Goal: Task Accomplishment & Management: Use online tool/utility

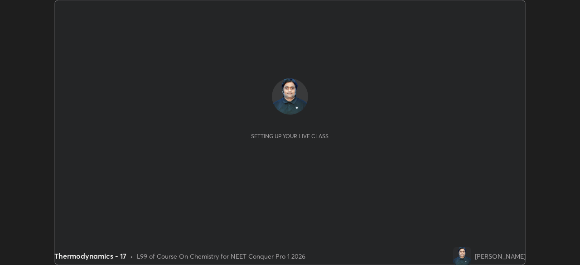
scroll to position [265, 580]
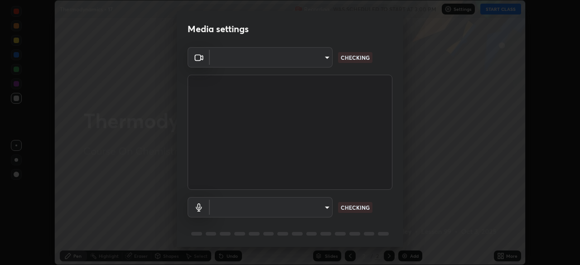
type input "e5f32b9a37d83756d2696e8423a1893a7de7eefef83412cf73fe4da3c4688103"
click at [305, 205] on body "Erase all Thermodynamics - 17 Recording WAS SCHEDULED TO START AT 3:00 PM Setti…" at bounding box center [290, 132] width 580 height 265
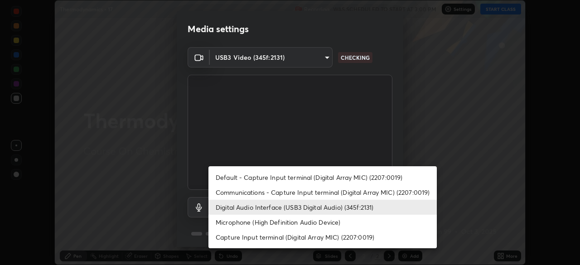
click at [312, 221] on li "Microphone (High Definition Audio Device)" at bounding box center [323, 222] width 229 height 15
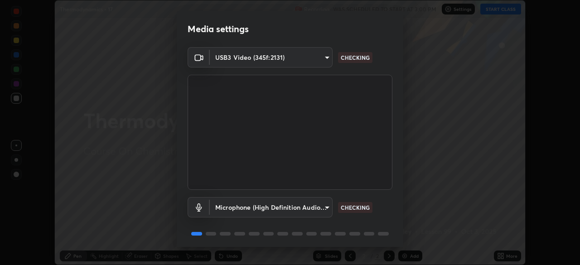
click at [305, 210] on body "Erase all Thermodynamics - 17 Recording WAS SCHEDULED TO START AT 3:00 PM Setti…" at bounding box center [290, 132] width 580 height 265
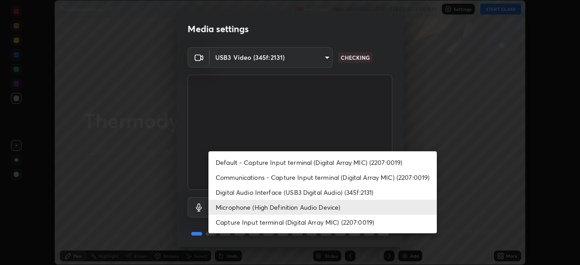
click at [307, 195] on li "Digital Audio Interface (USB3 Digital Audio) (345f:2131)" at bounding box center [323, 192] width 229 height 15
type input "f68c9ba91903ac9ba75504d23ca0c3c26111123a2a7878351e435c492be87537"
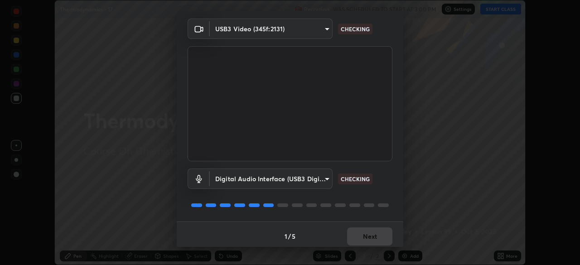
scroll to position [32, 0]
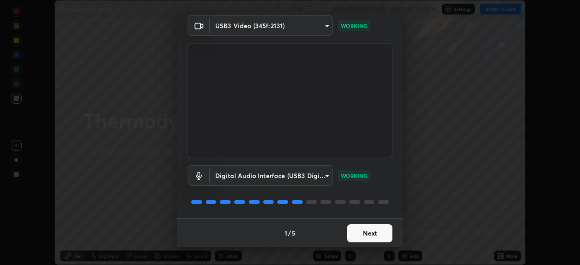
click at [379, 233] on button "Next" at bounding box center [369, 233] width 45 height 18
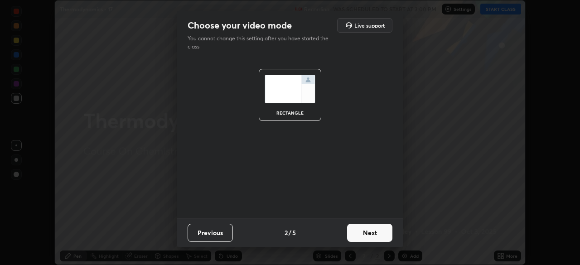
click at [376, 235] on button "Next" at bounding box center [369, 233] width 45 height 18
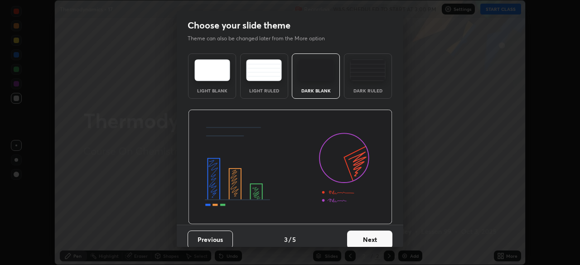
click at [379, 240] on button "Next" at bounding box center [369, 240] width 45 height 18
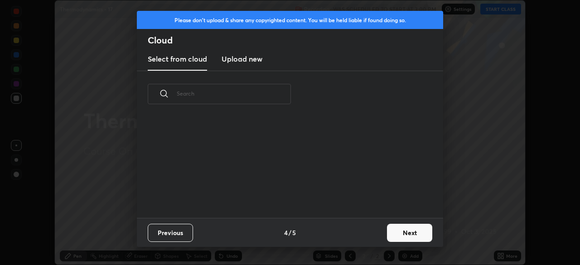
scroll to position [101, 291]
click at [399, 234] on button "Next" at bounding box center [409, 233] width 45 height 18
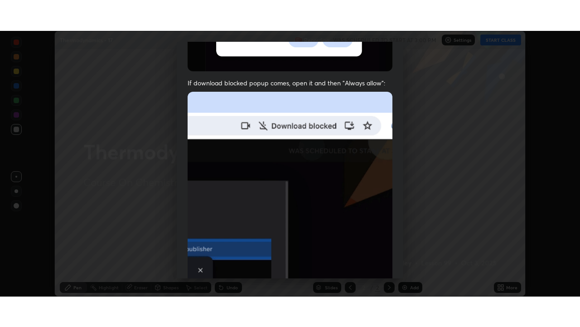
scroll to position [217, 0]
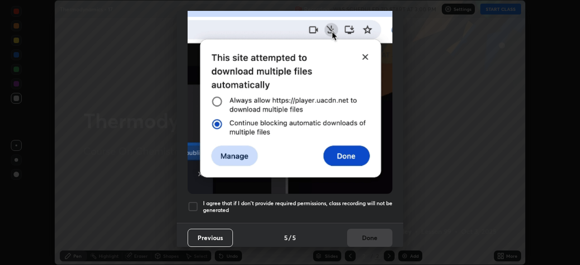
click at [285, 200] on h5 "I agree that if I don't provide required permissions, class recording will not …" at bounding box center [298, 207] width 190 height 14
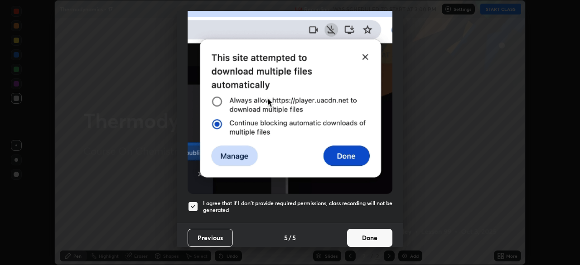
click at [362, 233] on button "Done" at bounding box center [369, 238] width 45 height 18
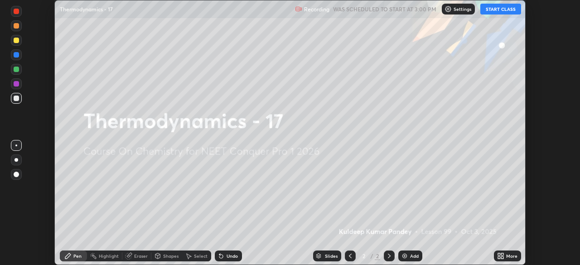
click at [501, 12] on button "START CLASS" at bounding box center [501, 9] width 41 height 11
click at [509, 258] on div "More" at bounding box center [512, 256] width 11 height 5
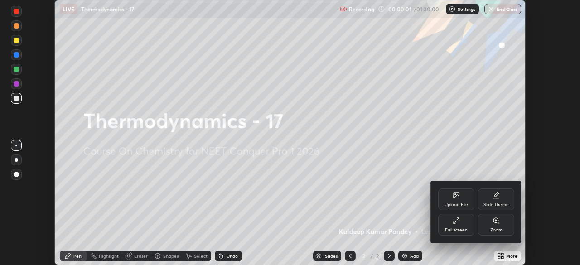
click at [456, 229] on div "Full screen" at bounding box center [456, 230] width 23 height 5
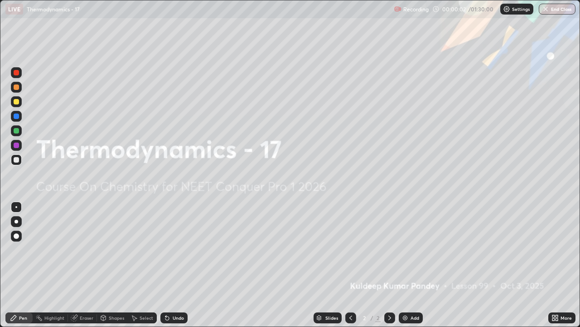
scroll to position [327, 580]
click at [406, 265] on img at bounding box center [405, 317] width 7 height 7
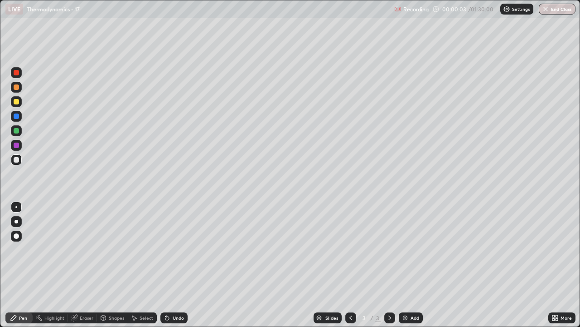
click at [405, 265] on img at bounding box center [405, 317] width 7 height 7
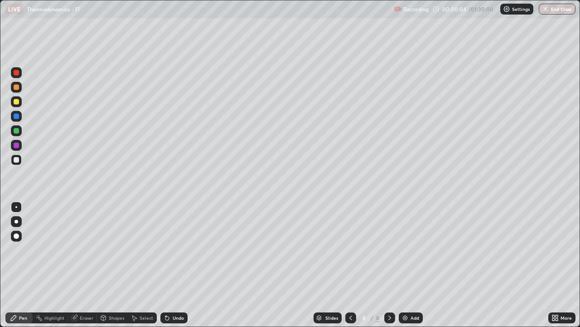
click at [405, 265] on img at bounding box center [405, 317] width 7 height 7
click at [406, 265] on img at bounding box center [405, 317] width 7 height 7
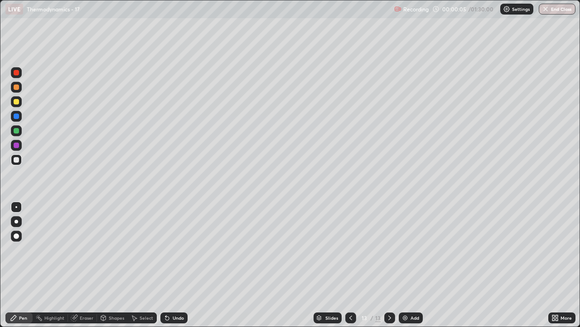
click at [406, 265] on img at bounding box center [405, 317] width 7 height 7
click at [407, 265] on img at bounding box center [405, 317] width 7 height 7
click at [406, 265] on img at bounding box center [405, 317] width 7 height 7
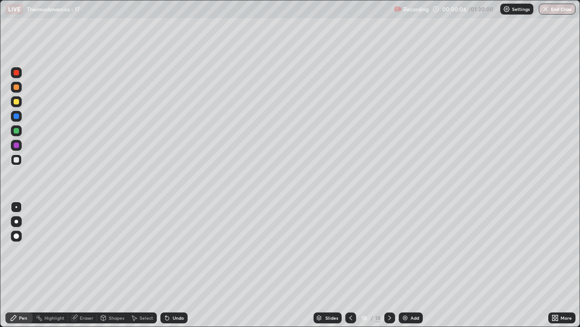
click at [406, 265] on img at bounding box center [405, 317] width 7 height 7
click at [405, 265] on img at bounding box center [405, 317] width 7 height 7
click at [406, 265] on img at bounding box center [405, 317] width 7 height 7
click at [407, 265] on img at bounding box center [405, 317] width 7 height 7
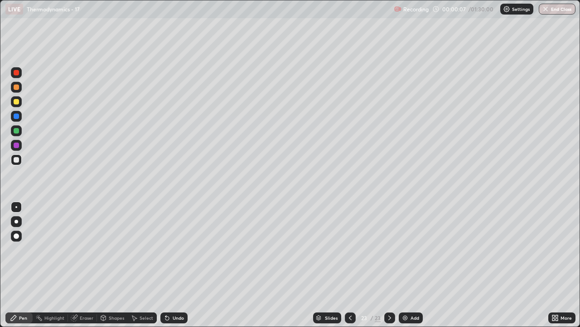
click at [407, 265] on img at bounding box center [405, 317] width 7 height 7
click at [406, 265] on img at bounding box center [405, 317] width 7 height 7
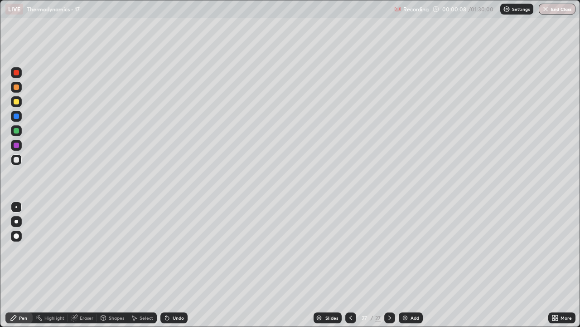
click at [407, 265] on img at bounding box center [405, 317] width 7 height 7
click at [406, 265] on img at bounding box center [405, 317] width 7 height 7
click at [347, 265] on icon at bounding box center [350, 317] width 7 height 7
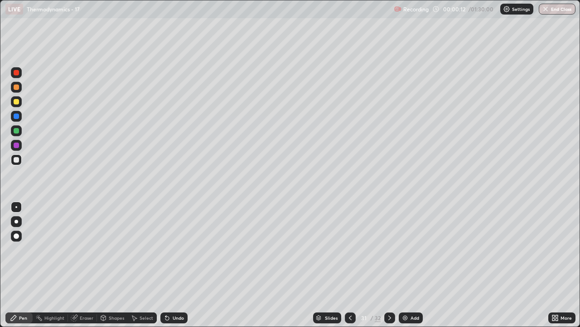
click at [349, 265] on icon at bounding box center [350, 317] width 7 height 7
click at [350, 265] on icon at bounding box center [350, 317] width 7 height 7
click at [349, 265] on div at bounding box center [350, 317] width 11 height 11
click at [349, 265] on icon at bounding box center [350, 317] width 7 height 7
click at [348, 265] on div at bounding box center [350, 317] width 11 height 11
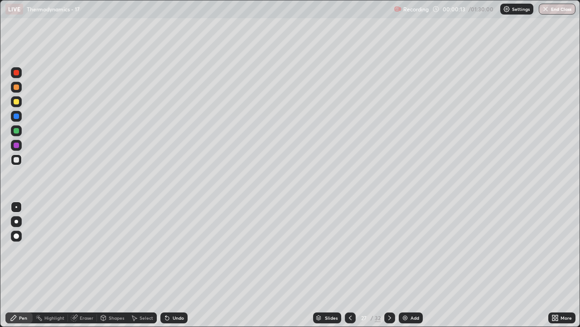
click at [349, 265] on icon at bounding box center [350, 317] width 7 height 7
click at [348, 265] on div at bounding box center [350, 317] width 11 height 11
click at [349, 265] on icon at bounding box center [350, 317] width 7 height 7
click at [350, 265] on icon at bounding box center [350, 317] width 7 height 7
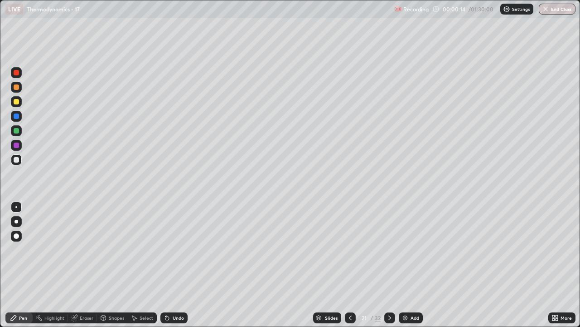
click at [350, 265] on icon at bounding box center [350, 317] width 7 height 7
click at [349, 265] on icon at bounding box center [350, 317] width 7 height 7
click at [350, 265] on icon at bounding box center [350, 317] width 7 height 7
click at [351, 265] on icon at bounding box center [350, 317] width 7 height 7
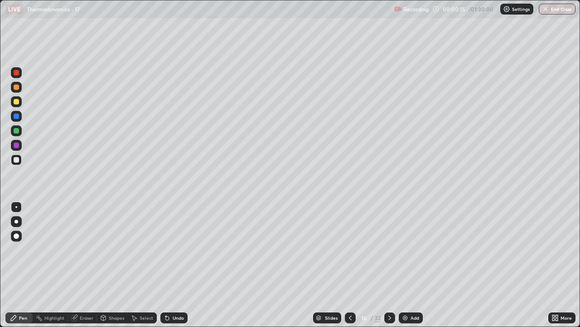
click at [351, 265] on icon at bounding box center [350, 317] width 7 height 7
click at [350, 265] on icon at bounding box center [350, 317] width 7 height 7
click at [351, 265] on icon at bounding box center [350, 317] width 7 height 7
click at [350, 265] on icon at bounding box center [350, 317] width 7 height 7
click at [351, 265] on icon at bounding box center [350, 317] width 7 height 7
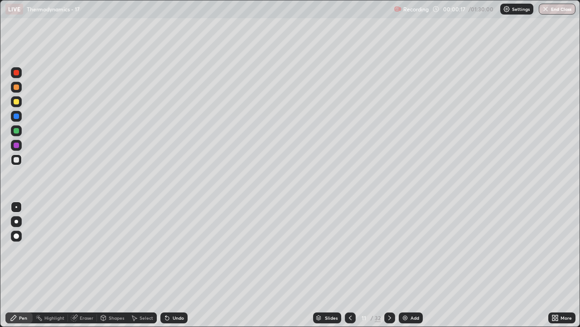
click at [352, 265] on icon at bounding box center [350, 317] width 7 height 7
click at [351, 265] on icon at bounding box center [350, 317] width 7 height 7
click at [352, 265] on icon at bounding box center [350, 317] width 7 height 7
click at [351, 265] on icon at bounding box center [350, 317] width 7 height 7
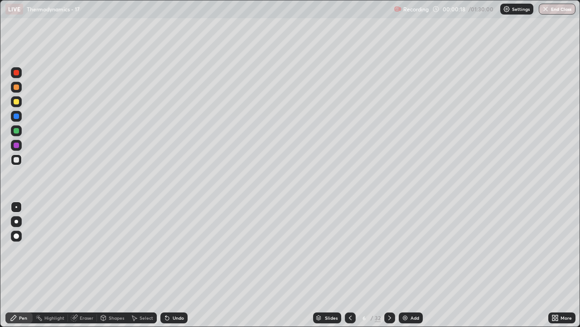
click at [351, 265] on icon at bounding box center [350, 317] width 7 height 7
click at [15, 224] on div at bounding box center [16, 221] width 11 height 11
click at [17, 162] on div at bounding box center [16, 159] width 11 height 11
click at [15, 160] on div at bounding box center [16, 159] width 5 height 5
click at [77, 265] on icon at bounding box center [74, 317] width 7 height 7
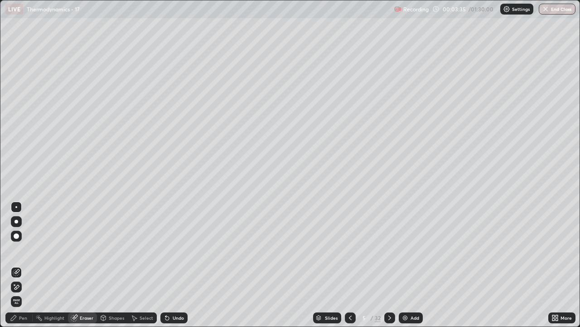
click at [389, 265] on icon at bounding box center [389, 317] width 7 height 7
click at [349, 265] on icon at bounding box center [350, 317] width 7 height 7
click at [389, 265] on icon at bounding box center [389, 317] width 7 height 7
click at [24, 265] on div "Pen" at bounding box center [18, 317] width 27 height 11
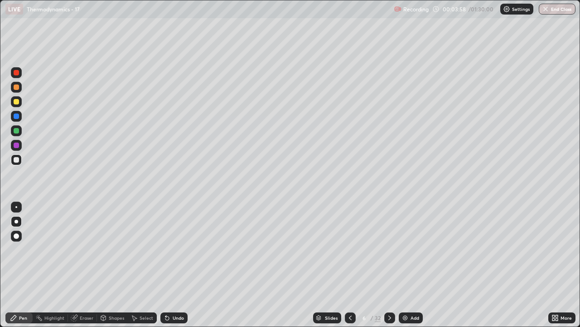
click at [88, 265] on div "Eraser" at bounding box center [87, 317] width 14 height 5
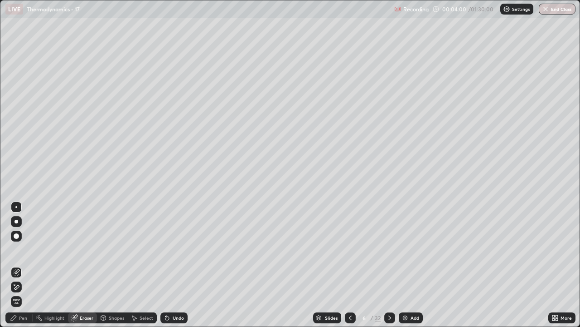
click at [23, 265] on div "Pen" at bounding box center [23, 317] width 8 height 5
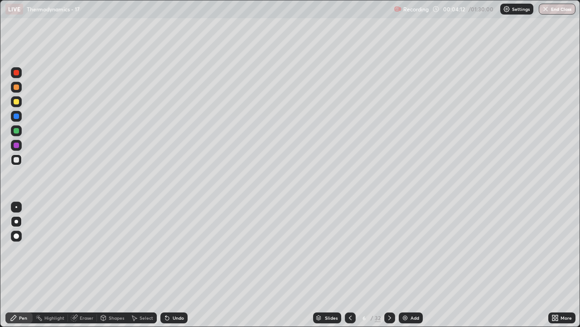
click at [82, 265] on div "Eraser" at bounding box center [87, 317] width 14 height 5
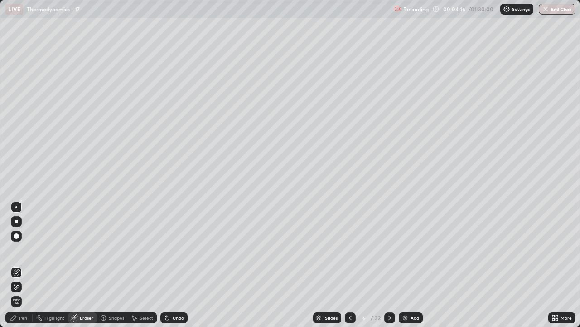
click at [85, 265] on div "Eraser" at bounding box center [87, 317] width 14 height 5
click at [24, 265] on div "Pen" at bounding box center [23, 317] width 8 height 5
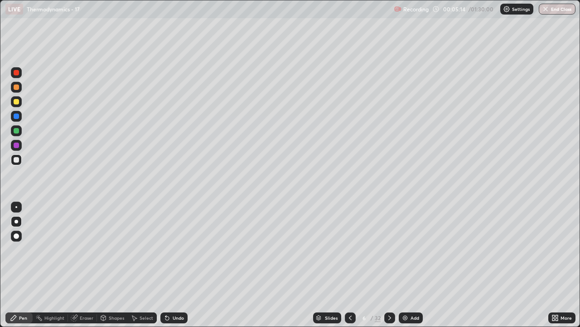
click at [86, 265] on div "Eraser" at bounding box center [87, 317] width 14 height 5
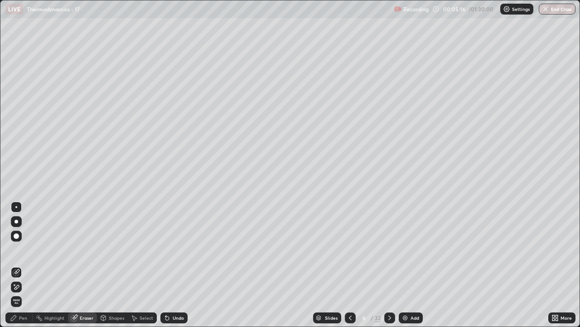
click at [25, 265] on div "Pen" at bounding box center [23, 317] width 8 height 5
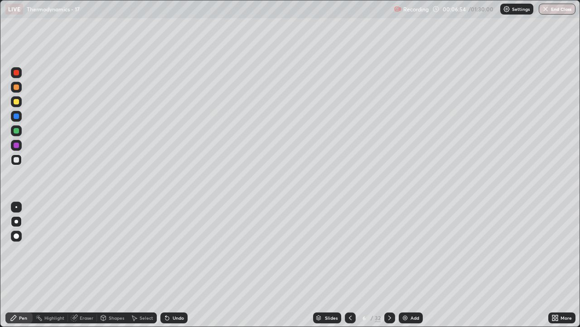
click at [83, 265] on div "Eraser" at bounding box center [87, 317] width 14 height 5
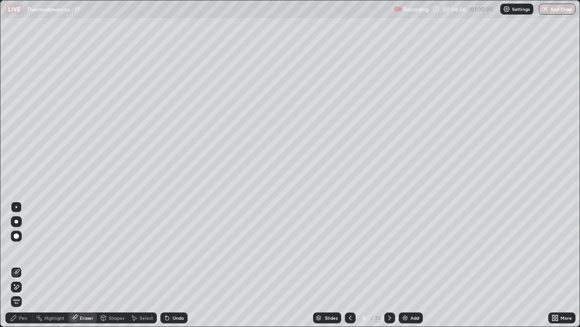
click at [30, 265] on div "Pen" at bounding box center [18, 317] width 27 height 11
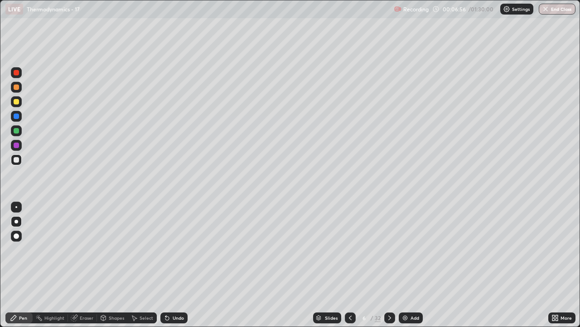
click at [25, 265] on div "Pen" at bounding box center [23, 317] width 8 height 5
click at [389, 265] on icon at bounding box center [389, 317] width 7 height 7
click at [84, 265] on div "Eraser" at bounding box center [87, 317] width 14 height 5
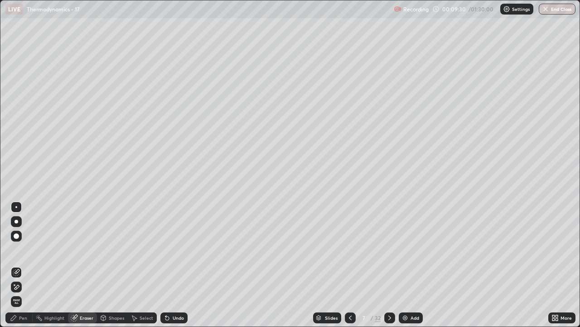
click at [17, 265] on div "Pen" at bounding box center [18, 317] width 27 height 11
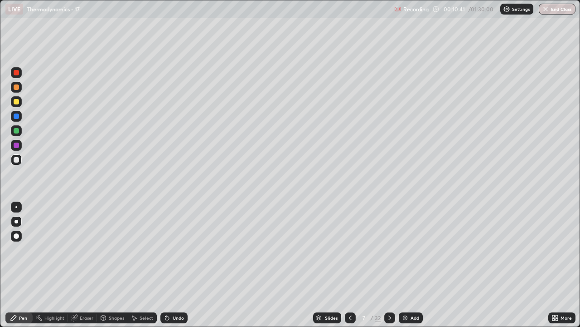
click at [171, 265] on div "Undo" at bounding box center [172, 317] width 31 height 18
click at [205, 265] on div "Slides 7 / 32 Add" at bounding box center [368, 317] width 361 height 18
click at [390, 265] on icon at bounding box center [389, 317] width 7 height 7
click at [85, 265] on div "Eraser" at bounding box center [87, 317] width 14 height 5
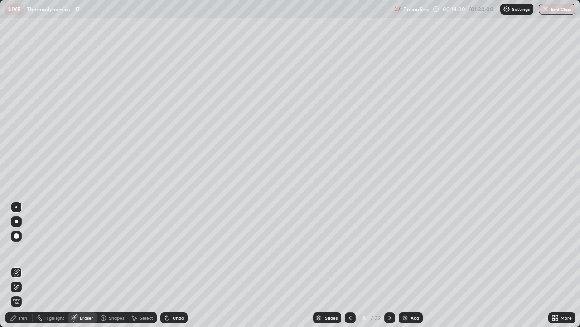
click at [26, 265] on div "Pen" at bounding box center [23, 317] width 8 height 5
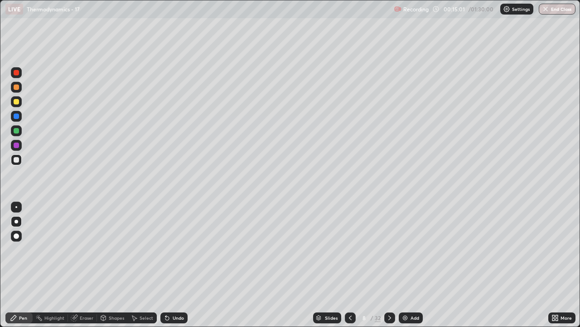
click at [390, 265] on icon at bounding box center [389, 317] width 7 height 7
click at [388, 265] on icon at bounding box center [389, 317] width 7 height 7
click at [83, 265] on div "Eraser" at bounding box center [87, 317] width 14 height 5
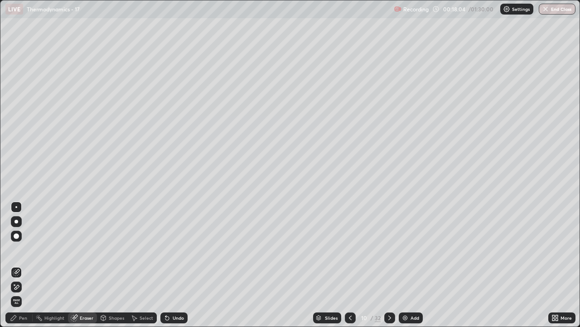
click at [26, 265] on div "Pen" at bounding box center [23, 317] width 8 height 5
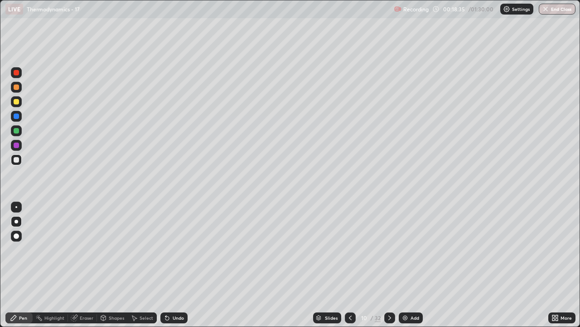
click at [88, 265] on div "Eraser" at bounding box center [87, 317] width 14 height 5
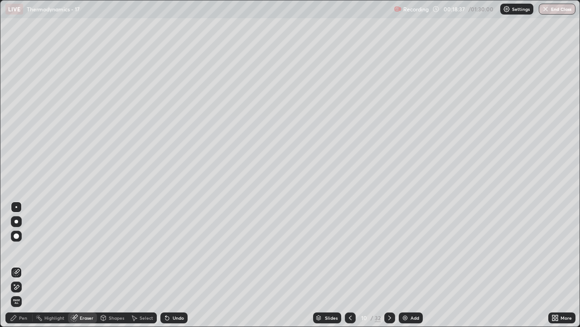
click at [22, 265] on div "Pen" at bounding box center [18, 317] width 27 height 11
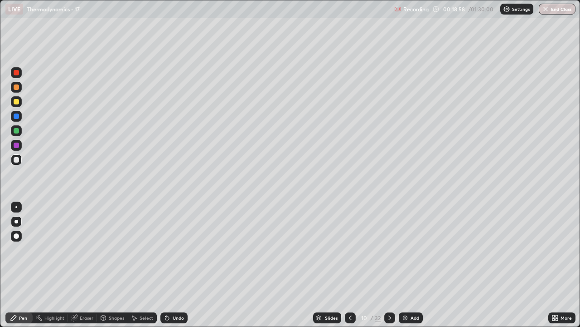
click at [82, 265] on div "Eraser" at bounding box center [87, 317] width 14 height 5
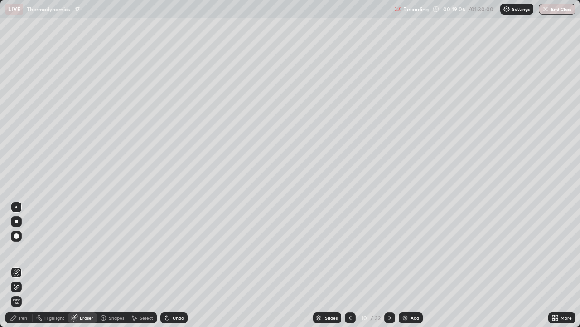
click at [24, 265] on div "Pen" at bounding box center [23, 317] width 8 height 5
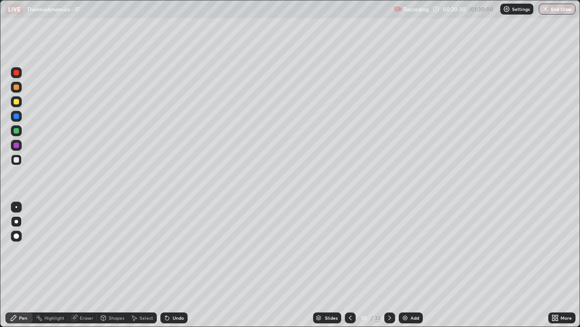
click at [389, 265] on icon at bounding box center [389, 317] width 7 height 7
click at [349, 265] on icon at bounding box center [350, 317] width 3 height 5
click at [389, 265] on icon at bounding box center [390, 317] width 3 height 5
click at [83, 265] on div "Eraser" at bounding box center [87, 317] width 14 height 5
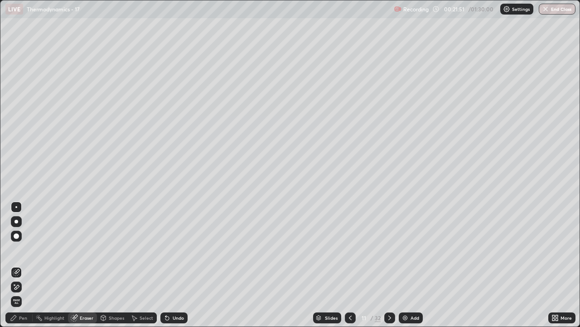
click at [26, 265] on div "Pen" at bounding box center [23, 317] width 8 height 5
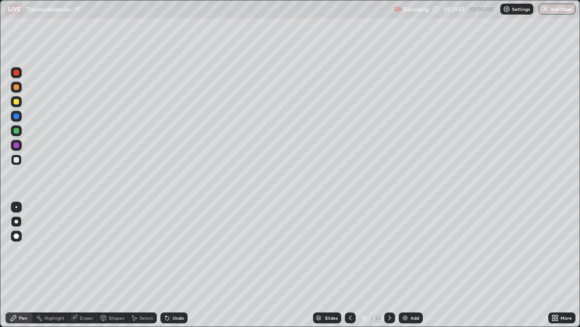
click at [83, 265] on div "Eraser" at bounding box center [87, 317] width 14 height 5
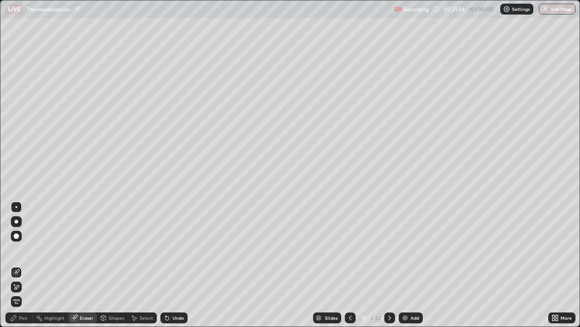
click at [25, 265] on div "Pen" at bounding box center [23, 317] width 8 height 5
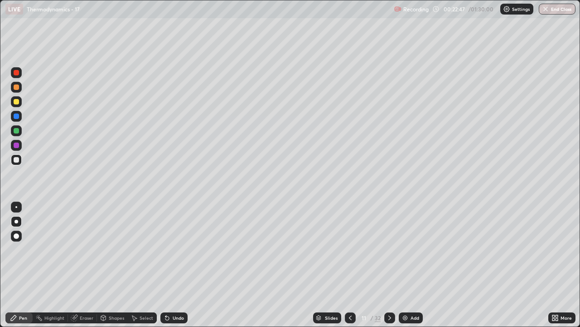
click at [85, 265] on div "Eraser" at bounding box center [87, 317] width 14 height 5
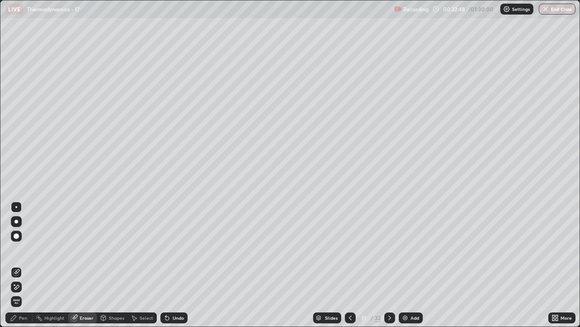
click at [23, 265] on div "Pen" at bounding box center [23, 317] width 8 height 5
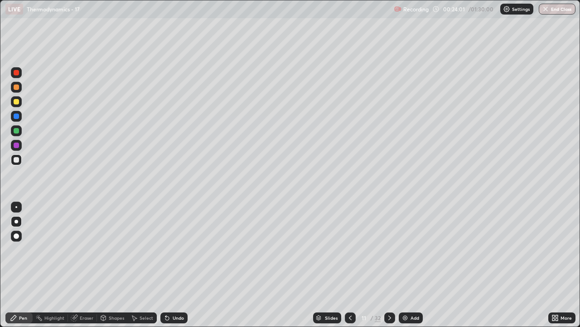
click at [12, 101] on div at bounding box center [16, 101] width 11 height 11
click at [389, 265] on icon at bounding box center [390, 317] width 3 height 5
click at [348, 265] on icon at bounding box center [350, 317] width 7 height 7
click at [388, 265] on icon at bounding box center [389, 317] width 7 height 7
click at [349, 265] on icon at bounding box center [350, 317] width 7 height 7
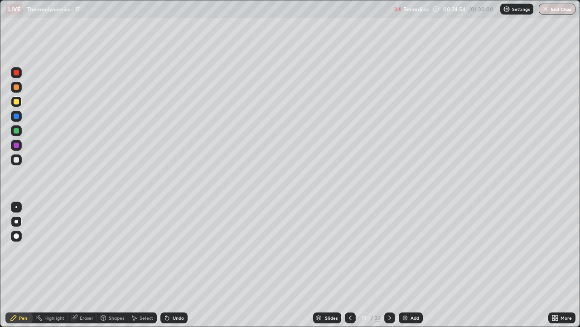
click at [348, 265] on icon at bounding box center [350, 317] width 7 height 7
click at [389, 265] on icon at bounding box center [389, 317] width 7 height 7
click at [0, 127] on div "Setting up your live class" at bounding box center [290, 163] width 580 height 327
click at [389, 265] on icon at bounding box center [390, 317] width 3 height 5
click at [85, 265] on div "Eraser" at bounding box center [87, 317] width 14 height 5
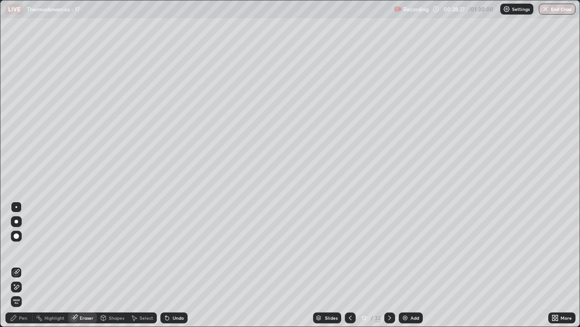
click at [20, 265] on div "Pen" at bounding box center [23, 317] width 8 height 5
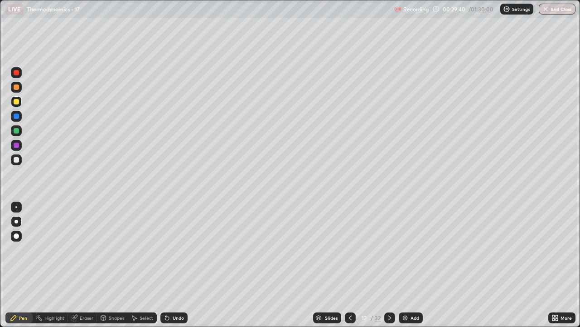
click at [390, 265] on icon at bounding box center [389, 317] width 7 height 7
click at [350, 265] on icon at bounding box center [350, 317] width 7 height 7
click at [389, 265] on icon at bounding box center [389, 317] width 7 height 7
click at [390, 265] on icon at bounding box center [390, 317] width 3 height 5
click at [349, 265] on icon at bounding box center [350, 317] width 7 height 7
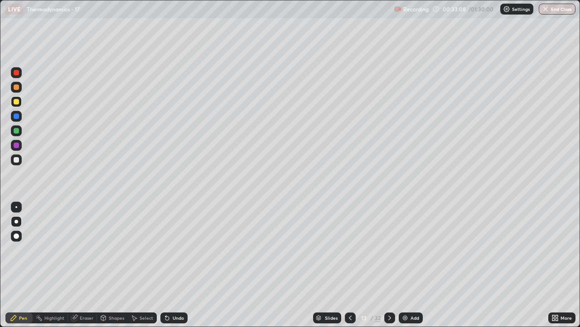
click at [390, 265] on icon at bounding box center [389, 317] width 7 height 7
click at [86, 265] on div "Eraser" at bounding box center [82, 317] width 29 height 11
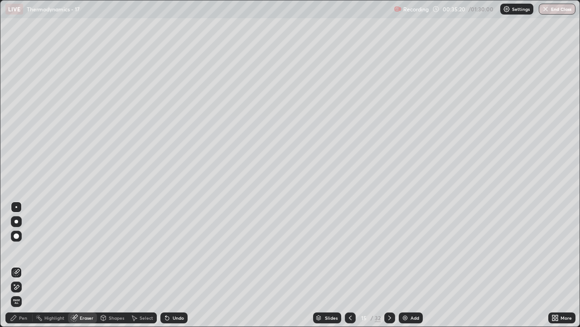
click at [19, 265] on div "Pen" at bounding box center [18, 317] width 27 height 11
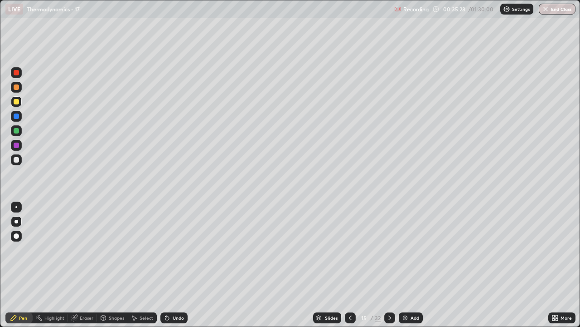
click at [85, 265] on div "Eraser" at bounding box center [87, 317] width 14 height 5
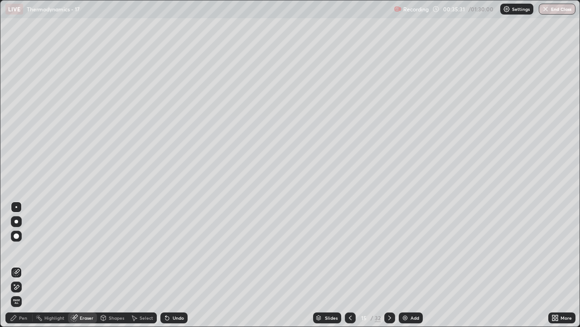
click at [24, 265] on div "Pen" at bounding box center [18, 317] width 27 height 11
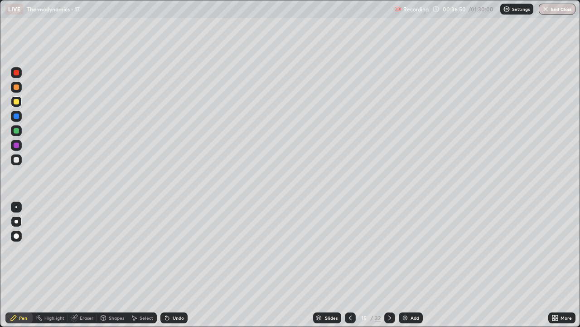
click at [82, 265] on div "Eraser" at bounding box center [82, 317] width 29 height 11
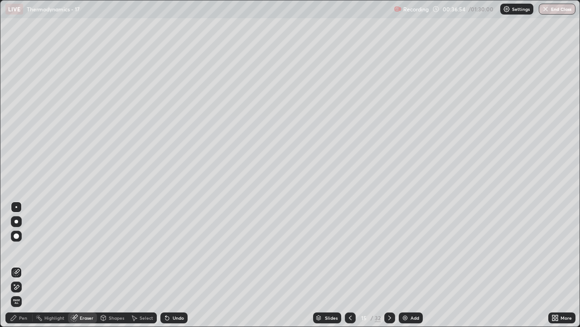
click at [25, 265] on div "Pen" at bounding box center [23, 317] width 8 height 5
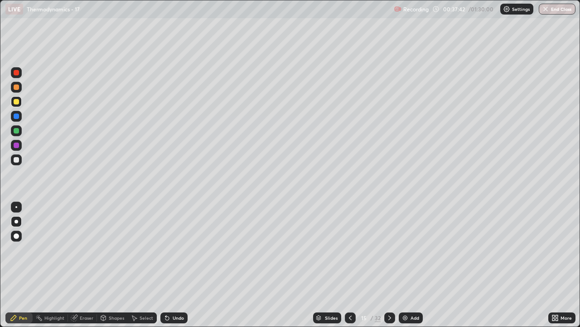
click at [83, 265] on div "Eraser" at bounding box center [82, 317] width 29 height 11
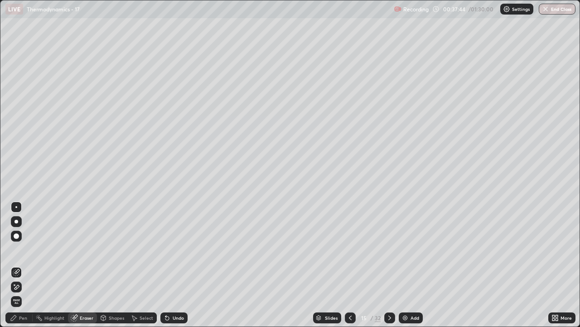
click at [23, 265] on div "Pen" at bounding box center [23, 317] width 8 height 5
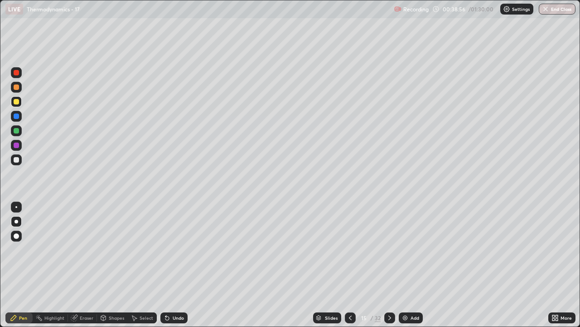
click at [389, 265] on icon at bounding box center [390, 317] width 3 height 5
click at [87, 265] on div "Eraser" at bounding box center [87, 317] width 14 height 5
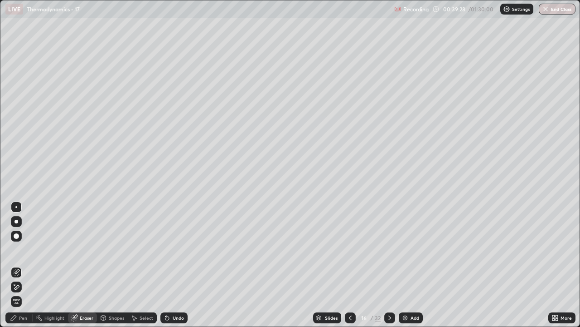
click at [24, 265] on div "Pen" at bounding box center [18, 317] width 27 height 11
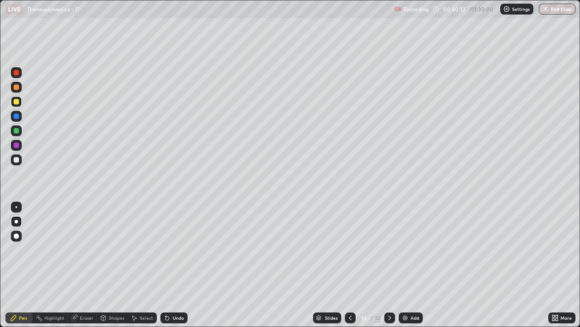
click at [350, 265] on icon at bounding box center [350, 317] width 7 height 7
click at [389, 265] on icon at bounding box center [389, 317] width 7 height 7
click at [82, 265] on div "Eraser" at bounding box center [82, 317] width 29 height 11
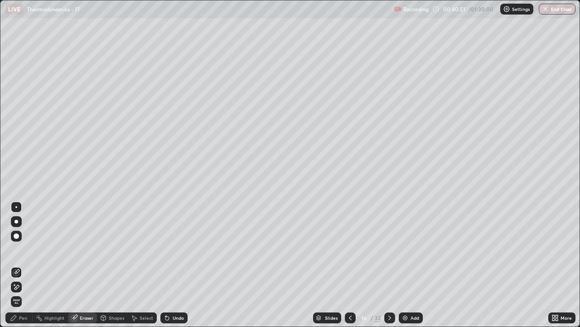
click at [24, 265] on div "Pen" at bounding box center [18, 317] width 27 height 11
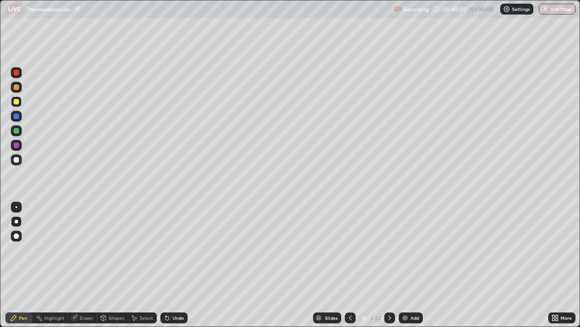
click at [84, 265] on div "Eraser" at bounding box center [82, 317] width 29 height 11
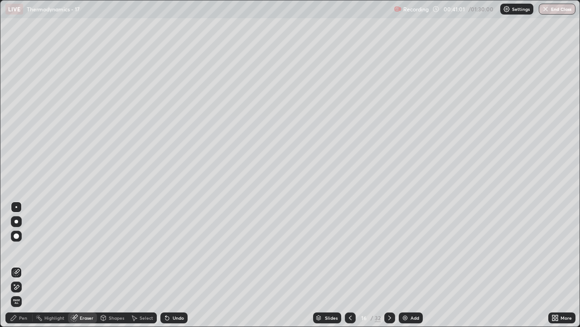
click at [24, 265] on div "Pen" at bounding box center [18, 317] width 27 height 11
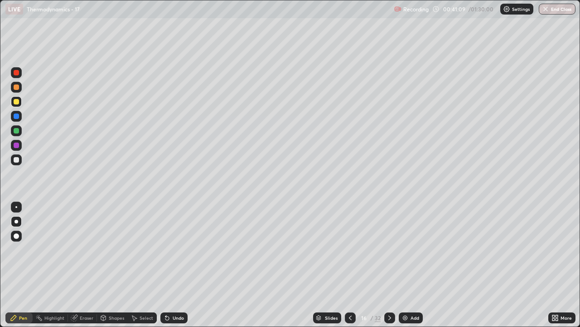
click at [349, 265] on icon at bounding box center [350, 317] width 7 height 7
click at [389, 265] on icon at bounding box center [389, 317] width 7 height 7
click at [350, 265] on icon at bounding box center [350, 317] width 7 height 7
click at [390, 265] on icon at bounding box center [390, 317] width 3 height 5
click at [389, 265] on icon at bounding box center [389, 317] width 7 height 7
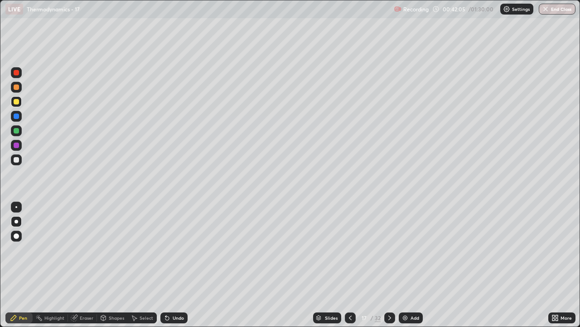
click at [351, 265] on icon at bounding box center [350, 317] width 7 height 7
click at [349, 265] on icon at bounding box center [350, 317] width 3 height 5
click at [390, 265] on icon at bounding box center [389, 317] width 7 height 7
click at [87, 265] on div "Eraser" at bounding box center [82, 317] width 29 height 11
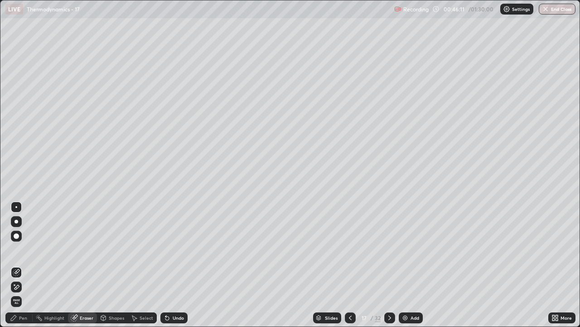
click at [23, 265] on div "Pen" at bounding box center [23, 317] width 8 height 5
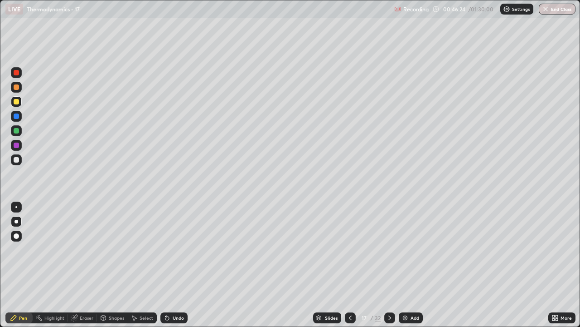
click at [82, 265] on div "Eraser" at bounding box center [87, 317] width 14 height 5
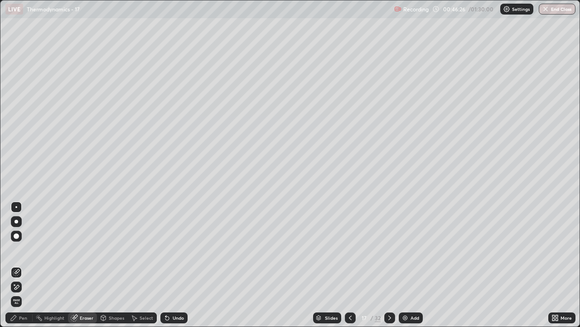
click at [22, 265] on div "Pen" at bounding box center [23, 317] width 8 height 5
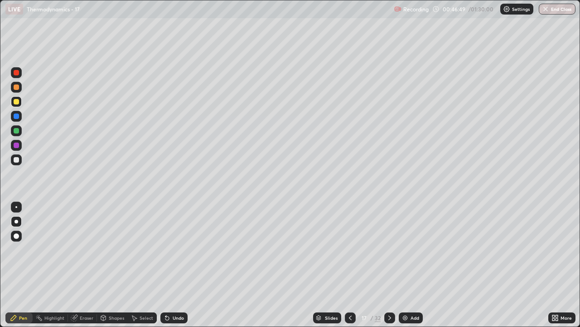
click at [83, 265] on div "Eraser" at bounding box center [87, 317] width 14 height 5
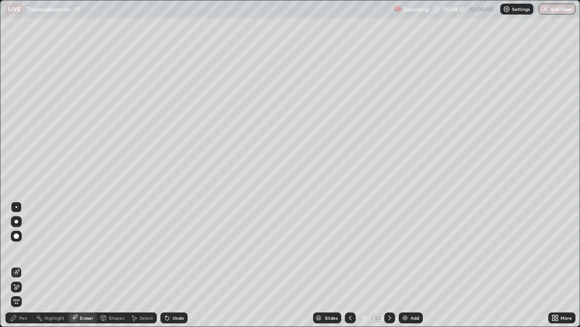
click at [26, 265] on div "Pen" at bounding box center [18, 317] width 27 height 11
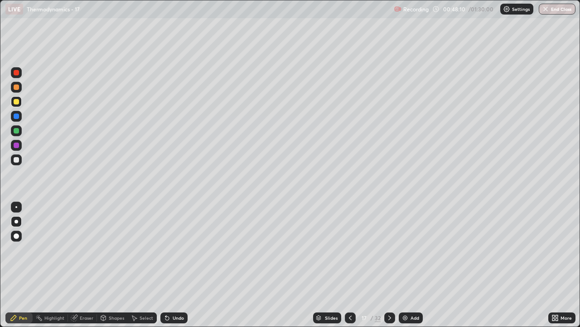
click at [388, 265] on icon at bounding box center [389, 317] width 7 height 7
click at [348, 265] on icon at bounding box center [350, 317] width 7 height 7
click at [390, 265] on icon at bounding box center [389, 317] width 7 height 7
click at [84, 265] on div "Eraser" at bounding box center [87, 317] width 14 height 5
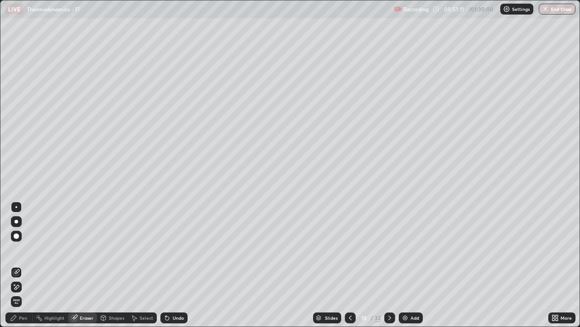
click at [26, 265] on div "Pen" at bounding box center [23, 317] width 8 height 5
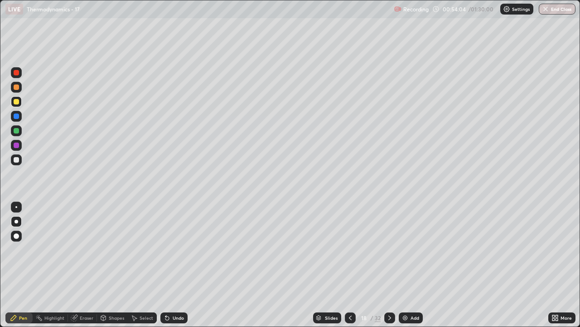
click at [389, 265] on icon at bounding box center [389, 317] width 7 height 7
click at [85, 265] on div "Eraser" at bounding box center [82, 317] width 29 height 11
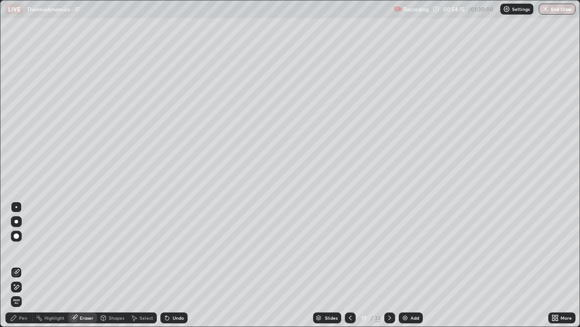
click at [29, 265] on div "Pen" at bounding box center [18, 317] width 27 height 11
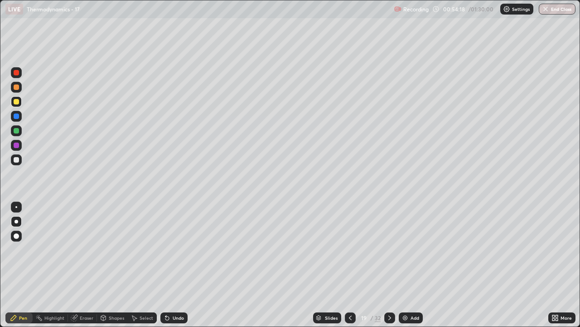
click at [25, 265] on div "Pen" at bounding box center [23, 317] width 8 height 5
click at [17, 159] on div at bounding box center [16, 159] width 5 height 5
click at [87, 265] on div "Eraser" at bounding box center [87, 317] width 14 height 5
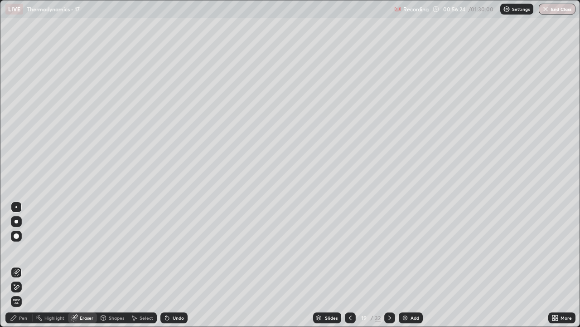
click at [25, 265] on div "Pen" at bounding box center [23, 317] width 8 height 5
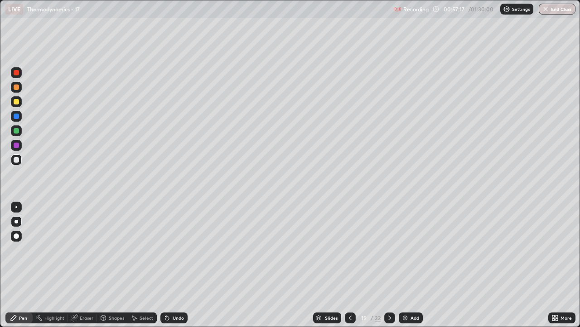
click at [17, 102] on div at bounding box center [16, 101] width 5 height 5
click at [389, 265] on icon at bounding box center [389, 317] width 7 height 7
click at [17, 160] on div at bounding box center [16, 159] width 5 height 5
click at [82, 265] on div "Eraser" at bounding box center [82, 317] width 29 height 11
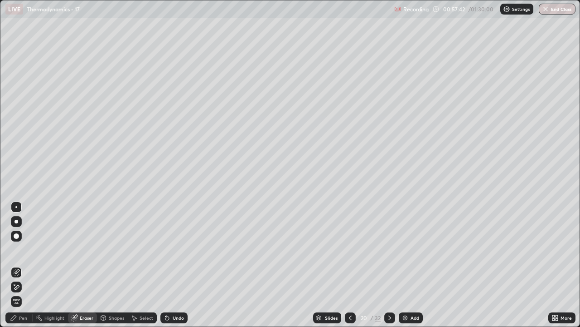
click at [23, 265] on div "Pen" at bounding box center [23, 317] width 8 height 5
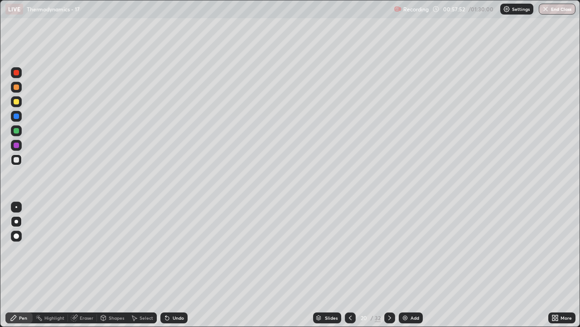
click at [15, 132] on div at bounding box center [16, 130] width 5 height 5
click at [85, 265] on div "Eraser" at bounding box center [87, 317] width 14 height 5
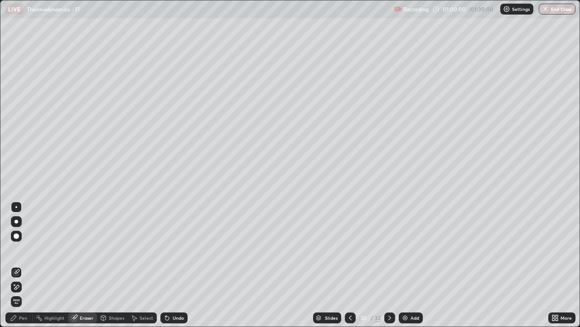
click at [20, 265] on div "Pen" at bounding box center [23, 317] width 8 height 5
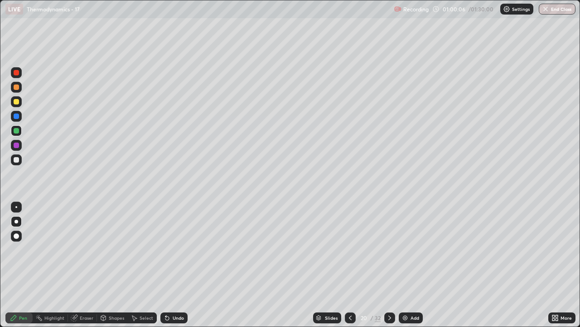
click at [84, 265] on div "Eraser" at bounding box center [82, 317] width 29 height 11
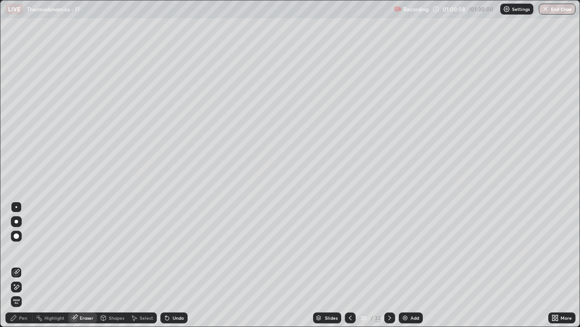
click at [18, 265] on div "Pen" at bounding box center [18, 317] width 27 height 11
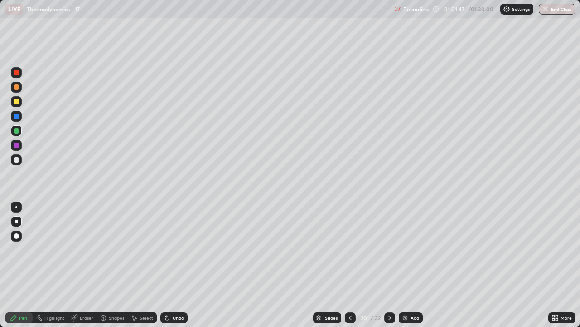
click at [390, 265] on icon at bounding box center [389, 317] width 7 height 7
click at [351, 265] on icon at bounding box center [350, 317] width 7 height 7
click at [389, 265] on icon at bounding box center [389, 317] width 7 height 7
click at [349, 265] on icon at bounding box center [350, 317] width 3 height 5
click at [348, 265] on icon at bounding box center [350, 317] width 7 height 7
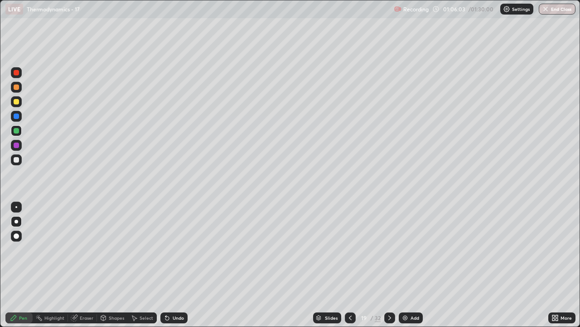
click at [389, 265] on icon at bounding box center [389, 317] width 7 height 7
click at [391, 265] on icon at bounding box center [389, 317] width 7 height 7
click at [390, 265] on icon at bounding box center [390, 317] width 3 height 5
click at [85, 265] on div "Eraser" at bounding box center [87, 317] width 14 height 5
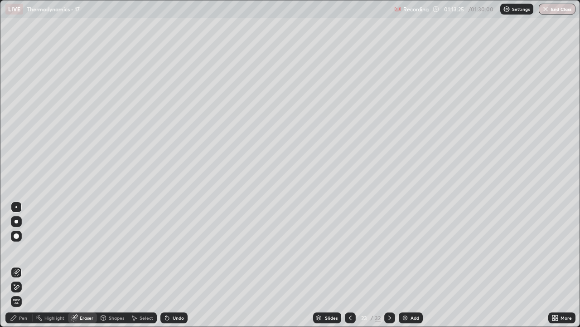
click at [390, 265] on icon at bounding box center [390, 317] width 3 height 5
click at [22, 265] on div "Pen" at bounding box center [23, 317] width 8 height 5
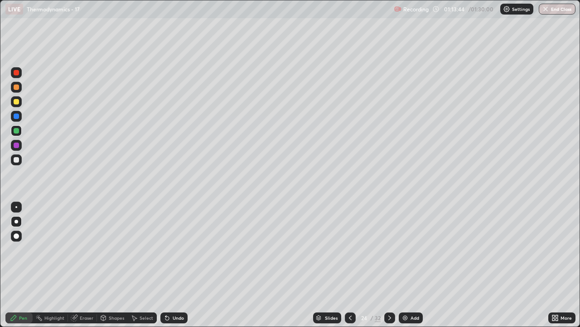
click at [85, 265] on div "Eraser" at bounding box center [82, 317] width 29 height 11
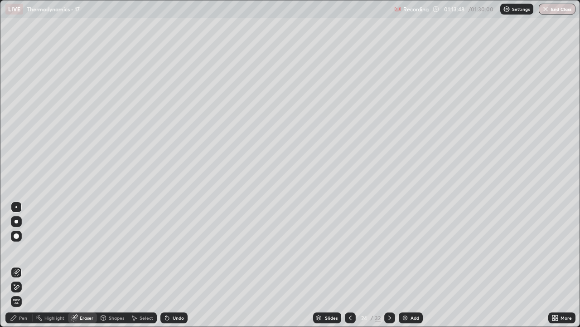
click at [20, 265] on div "Pen" at bounding box center [18, 317] width 27 height 11
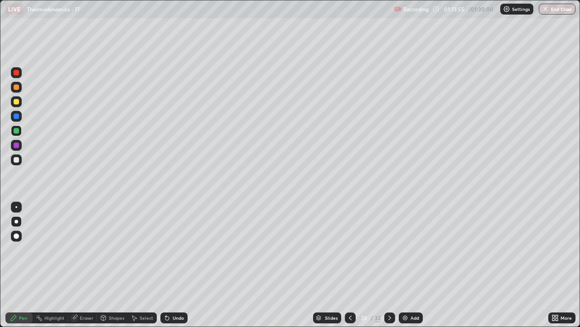
click at [349, 265] on icon at bounding box center [350, 317] width 3 height 5
click at [389, 265] on icon at bounding box center [389, 317] width 7 height 7
click at [350, 265] on icon at bounding box center [350, 317] width 3 height 5
click at [390, 265] on icon at bounding box center [389, 317] width 7 height 7
click at [350, 265] on icon at bounding box center [350, 317] width 7 height 7
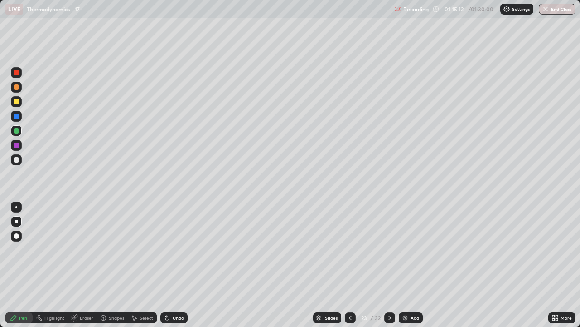
click at [349, 265] on icon at bounding box center [350, 317] width 7 height 7
click at [388, 265] on div at bounding box center [390, 317] width 11 height 11
click at [86, 265] on div "Eraser" at bounding box center [82, 317] width 29 height 11
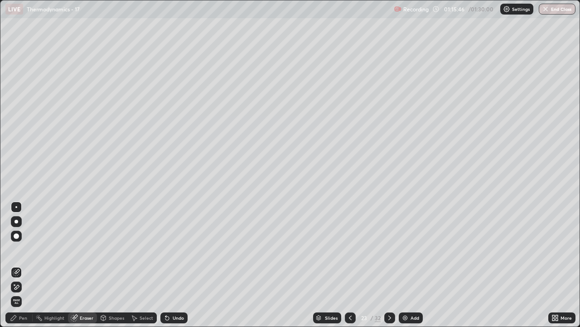
click at [15, 237] on div at bounding box center [16, 235] width 5 height 5
click at [15, 222] on div at bounding box center [17, 221] width 4 height 4
click at [23, 265] on div "Pen" at bounding box center [23, 317] width 8 height 5
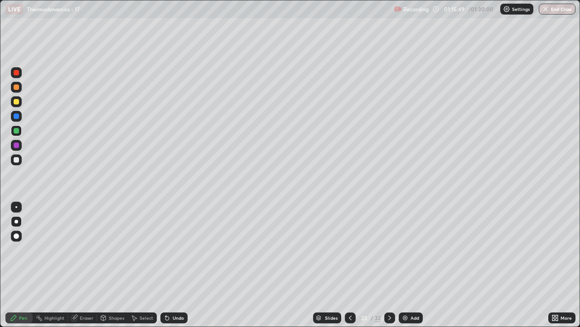
click at [15, 159] on div at bounding box center [16, 159] width 5 height 5
click at [389, 265] on icon at bounding box center [390, 317] width 3 height 5
click at [389, 265] on icon at bounding box center [389, 317] width 7 height 7
click at [15, 102] on div at bounding box center [16, 101] width 5 height 5
click at [389, 265] on icon at bounding box center [389, 317] width 7 height 7
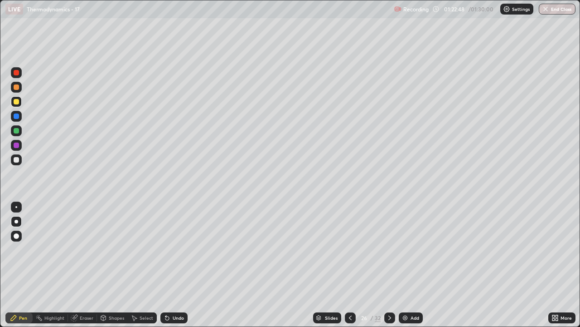
click at [348, 265] on icon at bounding box center [350, 317] width 7 height 7
click at [389, 265] on icon at bounding box center [389, 317] width 7 height 7
click at [87, 265] on div "Eraser" at bounding box center [87, 317] width 14 height 5
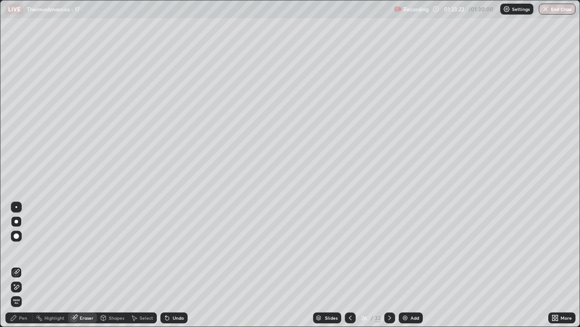
click at [26, 265] on div "Pen" at bounding box center [18, 317] width 27 height 11
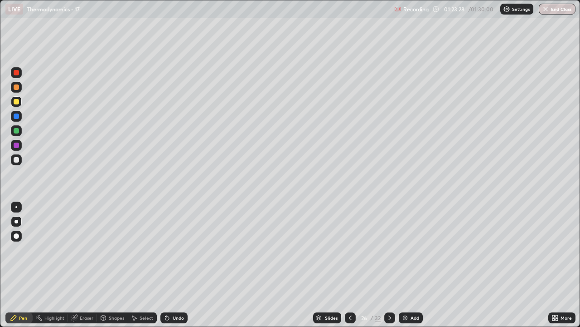
click at [351, 265] on icon at bounding box center [350, 317] width 7 height 7
click at [389, 265] on icon at bounding box center [390, 317] width 3 height 5
click at [17, 157] on div at bounding box center [16, 159] width 5 height 5
click at [88, 265] on div "Eraser" at bounding box center [87, 317] width 14 height 5
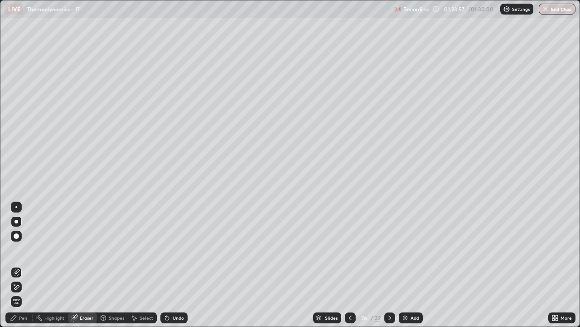
click at [23, 265] on div "Pen" at bounding box center [23, 317] width 8 height 5
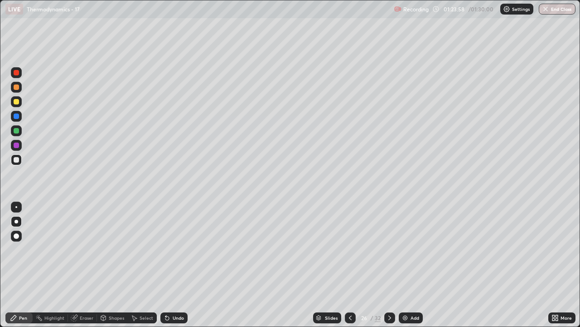
click at [16, 102] on div at bounding box center [16, 101] width 5 height 5
click at [16, 161] on div at bounding box center [16, 159] width 5 height 5
click at [16, 97] on div at bounding box center [16, 101] width 11 height 11
click at [16, 160] on div at bounding box center [16, 159] width 5 height 5
click at [83, 265] on div "Eraser" at bounding box center [87, 317] width 14 height 5
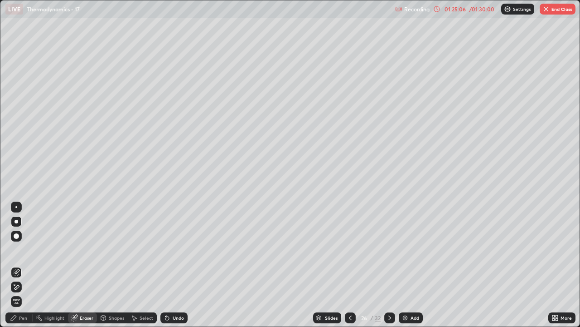
click at [22, 265] on div "Pen" at bounding box center [23, 317] width 8 height 5
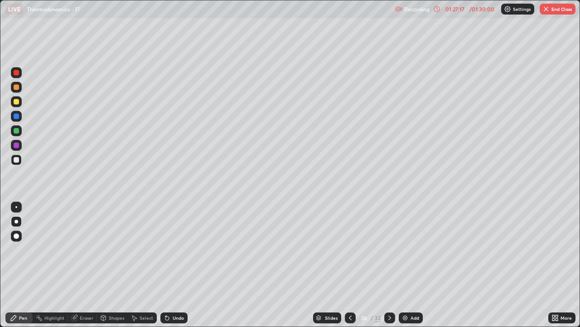
click at [349, 265] on icon at bounding box center [350, 317] width 7 height 7
click at [389, 265] on icon at bounding box center [389, 317] width 7 height 7
click at [349, 265] on icon at bounding box center [350, 317] width 7 height 7
click at [389, 265] on icon at bounding box center [389, 317] width 7 height 7
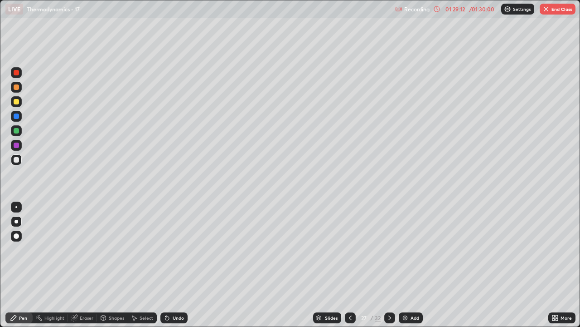
click at [83, 265] on div "Eraser" at bounding box center [87, 317] width 14 height 5
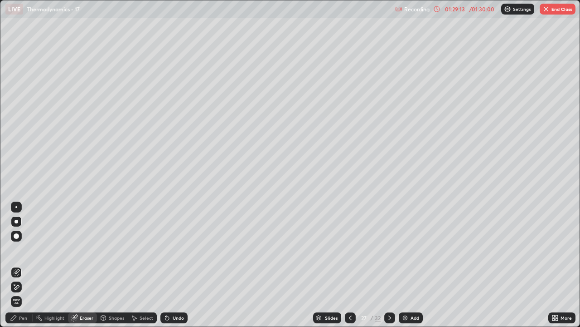
click at [29, 265] on div "Pen" at bounding box center [18, 317] width 27 height 11
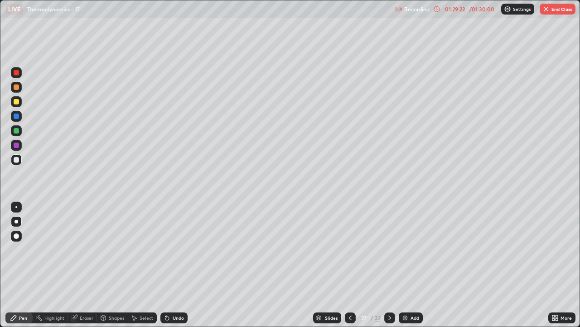
click at [86, 265] on div "Eraser" at bounding box center [87, 317] width 14 height 5
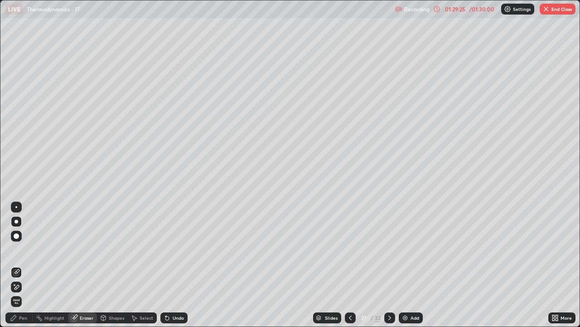
click at [24, 265] on div "Pen" at bounding box center [23, 317] width 8 height 5
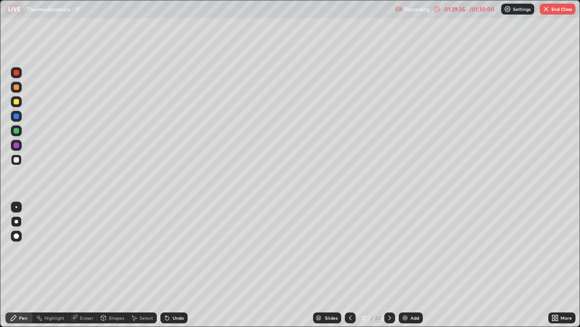
click at [24, 265] on div "Pen" at bounding box center [23, 317] width 8 height 5
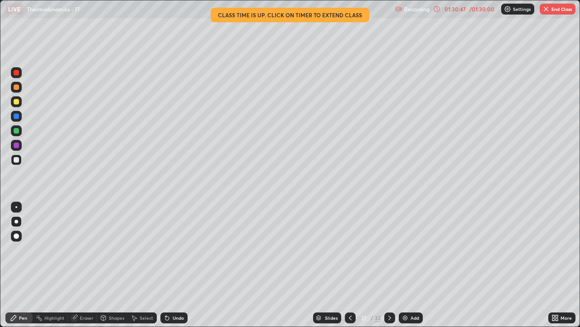
click at [18, 103] on div at bounding box center [16, 101] width 5 height 5
click at [80, 265] on div "Eraser" at bounding box center [82, 317] width 29 height 11
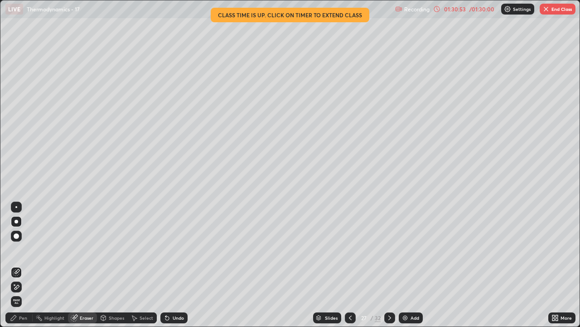
click at [25, 265] on div "Pen" at bounding box center [18, 317] width 27 height 11
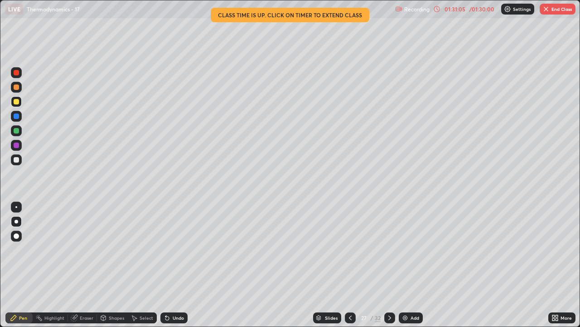
click at [84, 265] on div "Eraser" at bounding box center [82, 317] width 29 height 11
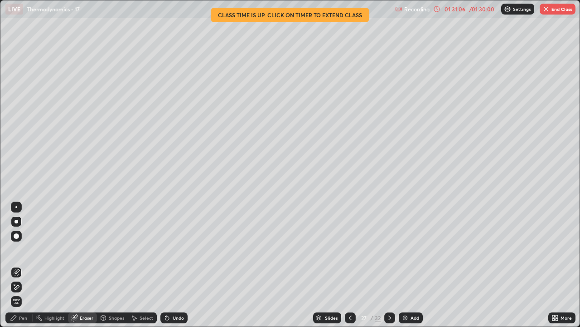
click at [23, 265] on div "Pen" at bounding box center [23, 317] width 8 height 5
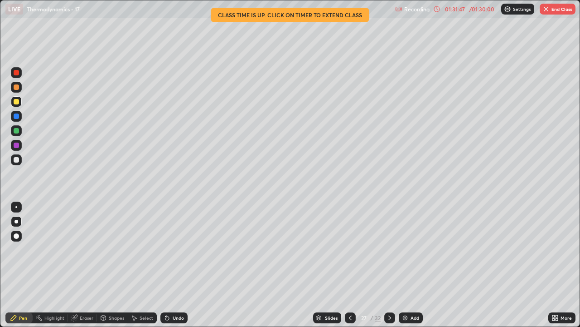
click at [16, 161] on div at bounding box center [16, 159] width 5 height 5
click at [15, 132] on div at bounding box center [16, 130] width 5 height 5
click at [16, 163] on div at bounding box center [16, 159] width 11 height 11
click at [23, 265] on div "Pen" at bounding box center [23, 317] width 8 height 5
click at [12, 132] on div at bounding box center [16, 130] width 11 height 11
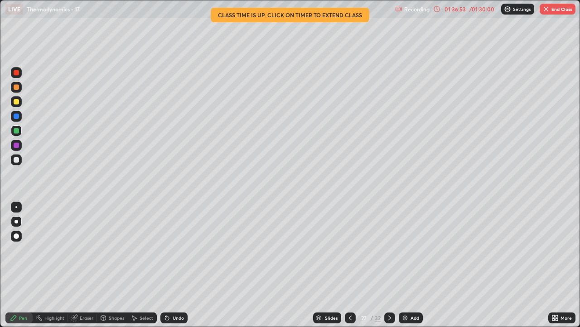
click at [349, 265] on icon at bounding box center [350, 317] width 7 height 7
click at [389, 265] on icon at bounding box center [389, 317] width 7 height 7
click at [390, 265] on icon at bounding box center [389, 317] width 7 height 7
click at [349, 265] on icon at bounding box center [350, 317] width 3 height 5
click at [388, 265] on icon at bounding box center [389, 317] width 7 height 7
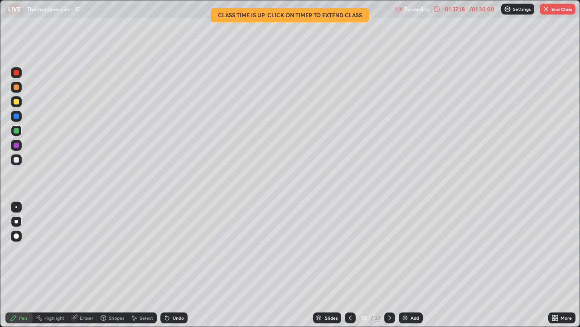
click at [17, 159] on div at bounding box center [16, 159] width 5 height 5
click at [86, 265] on div "Eraser" at bounding box center [87, 317] width 14 height 5
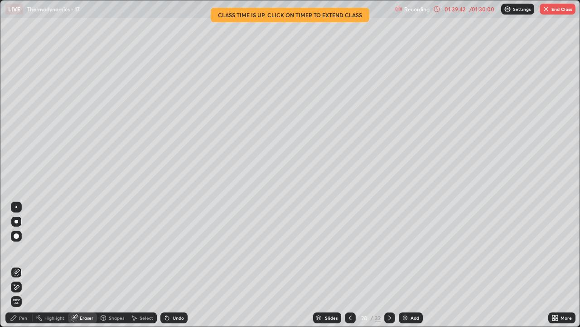
click at [21, 265] on div "Pen" at bounding box center [23, 317] width 8 height 5
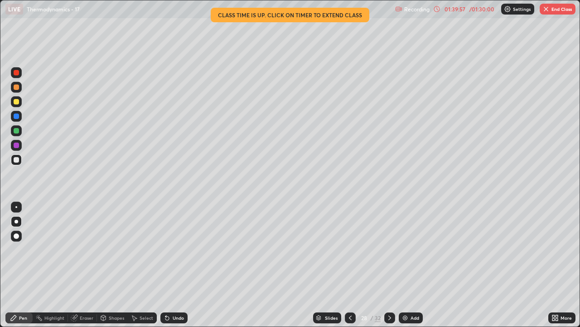
click at [18, 102] on div at bounding box center [16, 101] width 5 height 5
click at [15, 132] on div at bounding box center [16, 130] width 5 height 5
click at [390, 265] on icon at bounding box center [389, 317] width 7 height 7
click at [350, 265] on icon at bounding box center [350, 317] width 7 height 7
click at [390, 265] on icon at bounding box center [390, 317] width 3 height 5
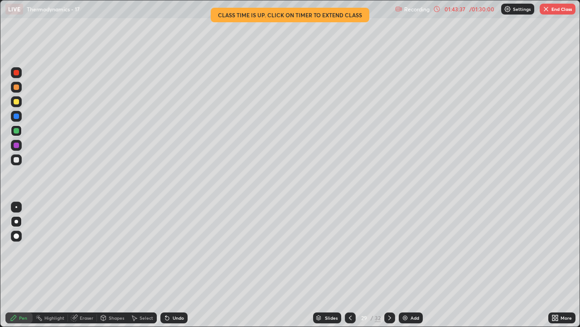
click at [89, 265] on div "Eraser" at bounding box center [82, 317] width 29 height 11
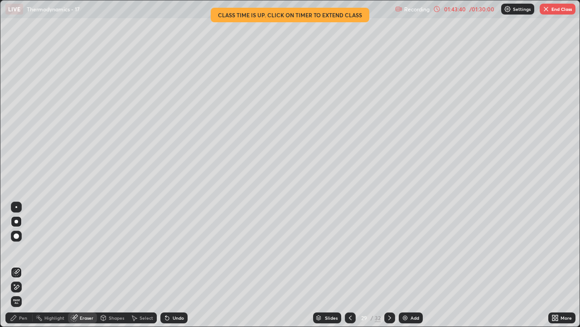
click at [23, 265] on div "Pen" at bounding box center [23, 317] width 8 height 5
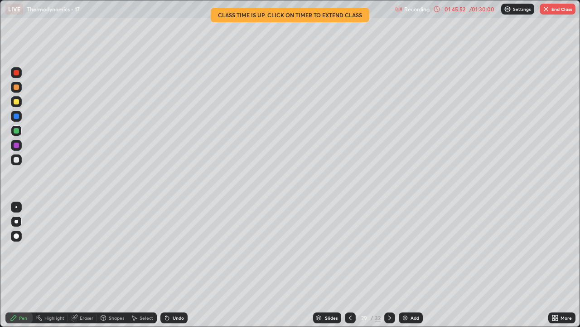
click at [389, 265] on icon at bounding box center [389, 317] width 7 height 7
click at [87, 265] on div "Eraser" at bounding box center [87, 317] width 14 height 5
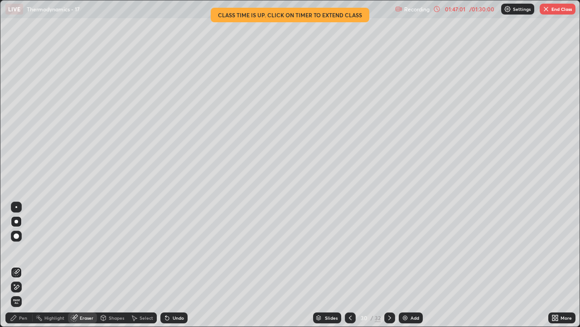
click at [24, 265] on div "Pen" at bounding box center [18, 317] width 27 height 11
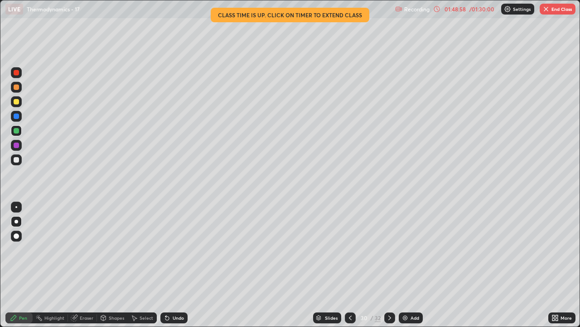
click at [390, 265] on icon at bounding box center [389, 317] width 7 height 7
click at [349, 265] on icon at bounding box center [350, 317] width 3 height 5
click at [389, 265] on icon at bounding box center [389, 317] width 7 height 7
click at [350, 265] on icon at bounding box center [350, 317] width 7 height 7
click at [389, 265] on icon at bounding box center [389, 317] width 7 height 7
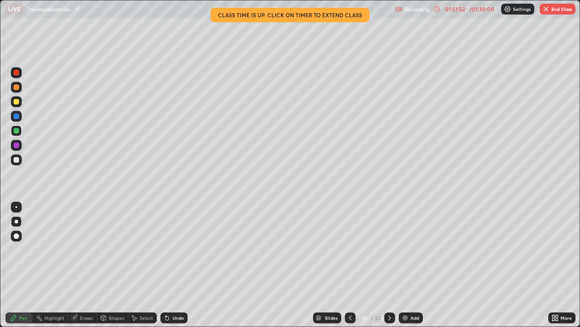
click at [350, 265] on icon at bounding box center [350, 317] width 7 height 7
click at [81, 265] on div "Eraser" at bounding box center [87, 317] width 14 height 5
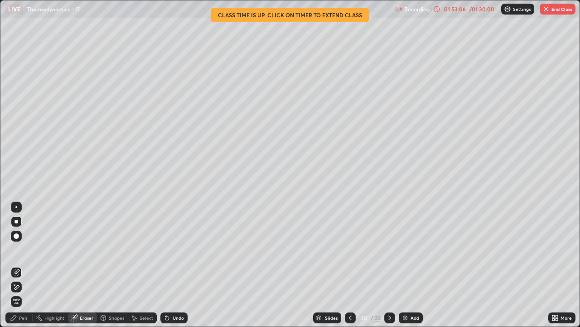
click at [25, 265] on div "Pen" at bounding box center [23, 317] width 8 height 5
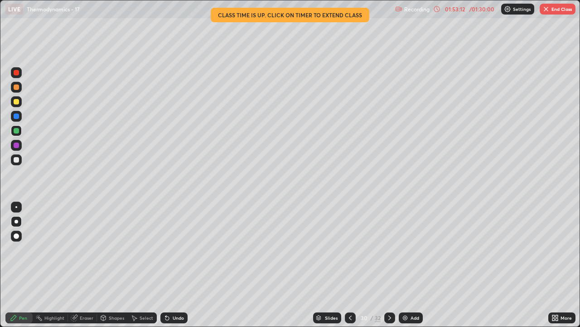
click at [388, 265] on icon at bounding box center [389, 317] width 7 height 7
click at [83, 265] on div "Eraser" at bounding box center [87, 317] width 14 height 5
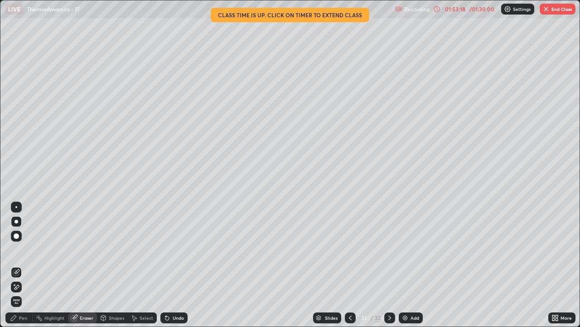
click at [25, 265] on div "Pen" at bounding box center [23, 317] width 8 height 5
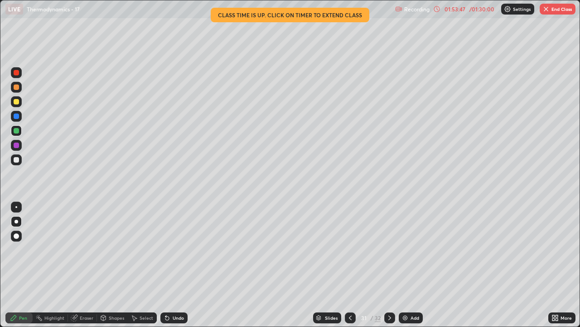
click at [350, 265] on icon at bounding box center [350, 317] width 7 height 7
click at [86, 265] on div "Eraser" at bounding box center [87, 317] width 14 height 5
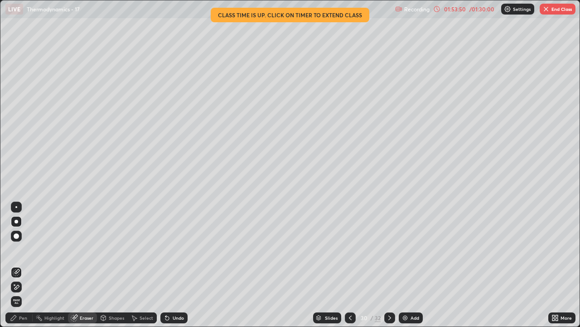
click at [27, 265] on div "Pen" at bounding box center [18, 317] width 27 height 11
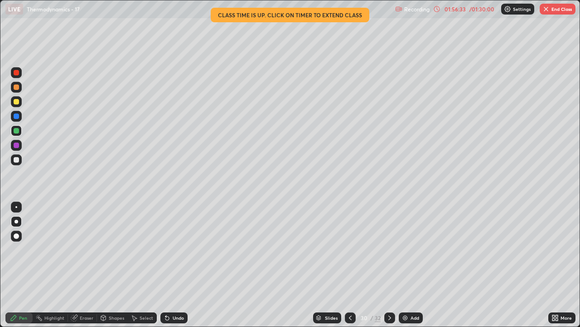
click at [389, 265] on icon at bounding box center [389, 317] width 7 height 7
click at [83, 265] on div "Eraser" at bounding box center [82, 317] width 29 height 11
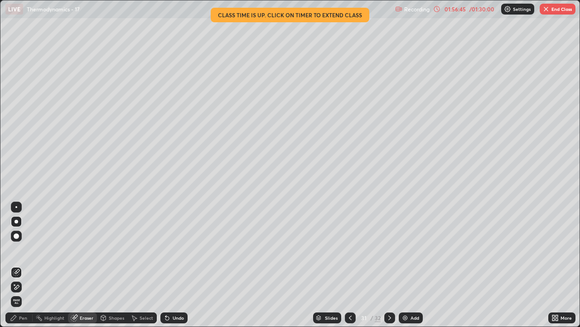
click at [23, 265] on div "Pen" at bounding box center [23, 317] width 8 height 5
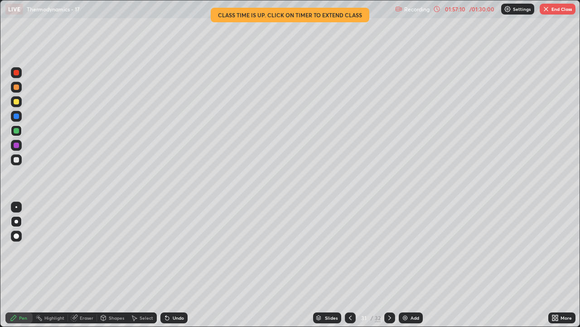
click at [83, 265] on div "Eraser" at bounding box center [87, 317] width 14 height 5
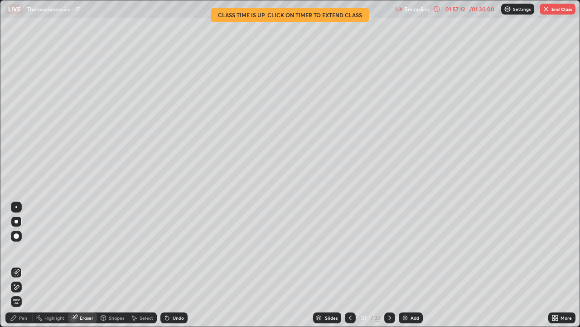
click at [22, 265] on div "Pen" at bounding box center [23, 317] width 8 height 5
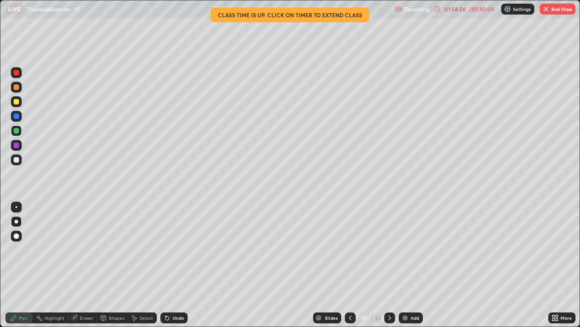
click at [389, 265] on icon at bounding box center [389, 317] width 7 height 7
click at [85, 265] on div "Eraser" at bounding box center [87, 317] width 14 height 5
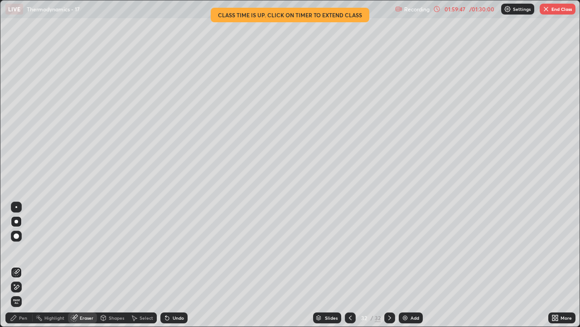
click at [25, 265] on div "Pen" at bounding box center [23, 317] width 8 height 5
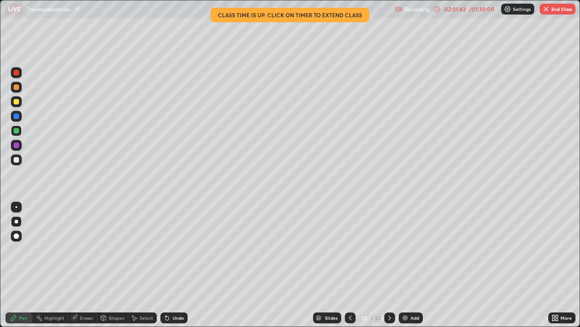
click at [389, 265] on icon at bounding box center [389, 317] width 7 height 7
click at [390, 265] on icon at bounding box center [390, 317] width 3 height 5
click at [389, 265] on icon at bounding box center [389, 317] width 7 height 7
click at [406, 265] on img at bounding box center [405, 317] width 7 height 7
click at [349, 265] on icon at bounding box center [350, 317] width 3 height 5
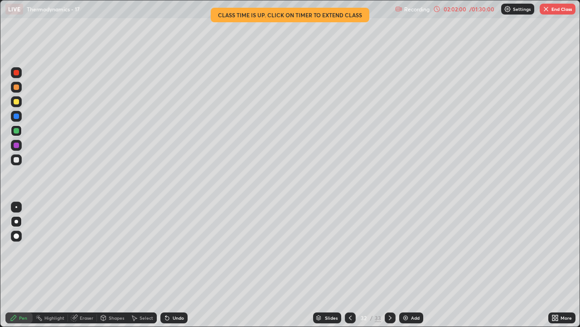
click at [389, 265] on icon at bounding box center [390, 317] width 7 height 7
click at [85, 265] on div "Eraser" at bounding box center [87, 317] width 14 height 5
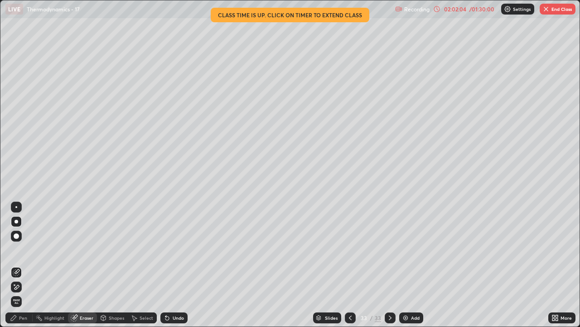
click at [22, 265] on div "Pen" at bounding box center [23, 317] width 8 height 5
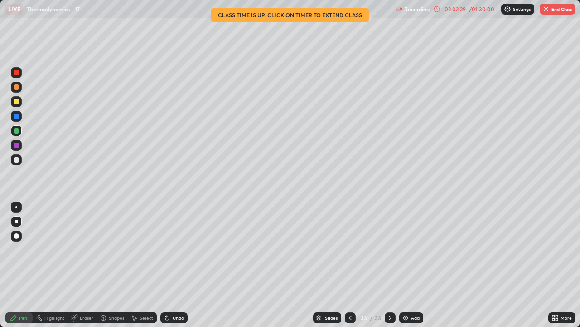
click at [350, 265] on icon at bounding box center [350, 317] width 7 height 7
click at [349, 265] on icon at bounding box center [350, 317] width 7 height 7
click at [390, 265] on icon at bounding box center [390, 317] width 7 height 7
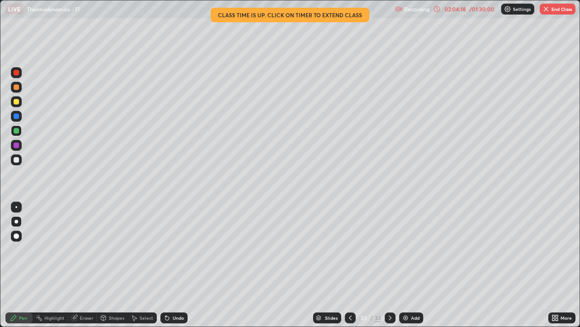
click at [404, 265] on img at bounding box center [405, 317] width 7 height 7
click at [405, 265] on img at bounding box center [405, 317] width 7 height 7
click at [404, 265] on img at bounding box center [405, 317] width 7 height 7
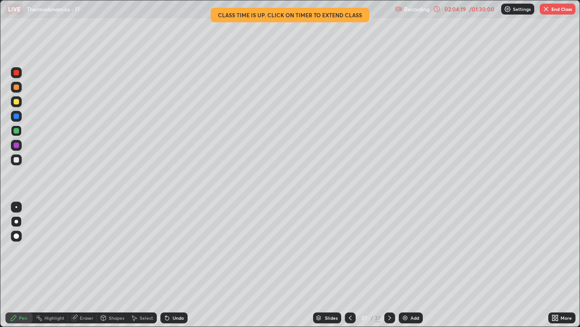
click at [404, 265] on img at bounding box center [405, 317] width 7 height 7
click at [405, 265] on img at bounding box center [405, 317] width 7 height 7
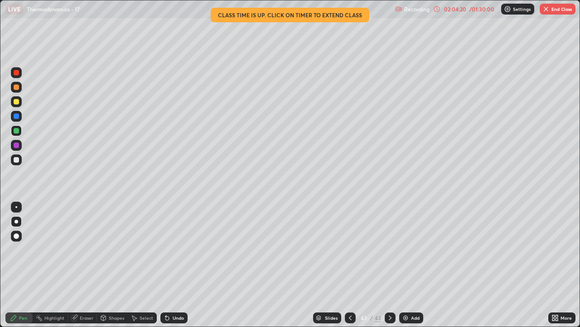
click at [405, 265] on img at bounding box center [405, 317] width 7 height 7
click at [404, 265] on img at bounding box center [405, 317] width 7 height 7
click at [405, 265] on img at bounding box center [405, 317] width 7 height 7
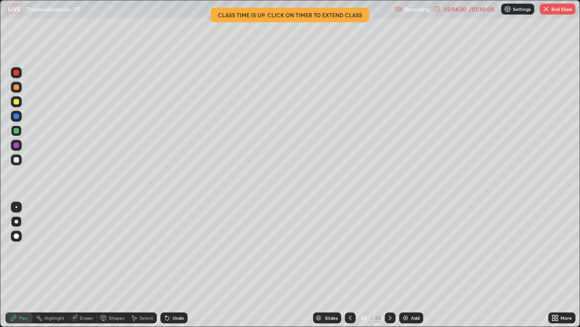
click at [405, 265] on img at bounding box center [405, 317] width 7 height 7
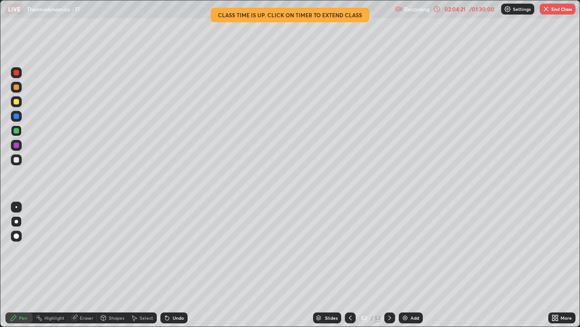
click at [405, 265] on img at bounding box center [405, 317] width 7 height 7
click at [406, 265] on img at bounding box center [405, 317] width 7 height 7
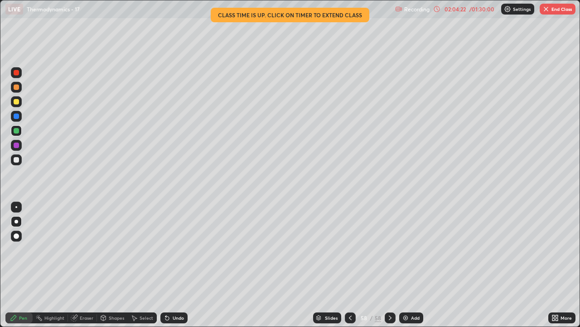
click at [406, 265] on img at bounding box center [405, 317] width 7 height 7
click at [405, 265] on img at bounding box center [405, 317] width 7 height 7
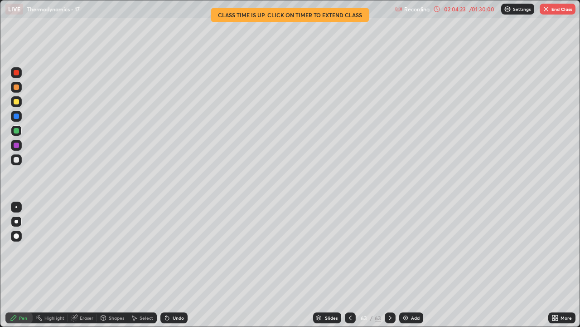
click at [405, 265] on img at bounding box center [405, 317] width 7 height 7
click at [349, 265] on icon at bounding box center [350, 317] width 7 height 7
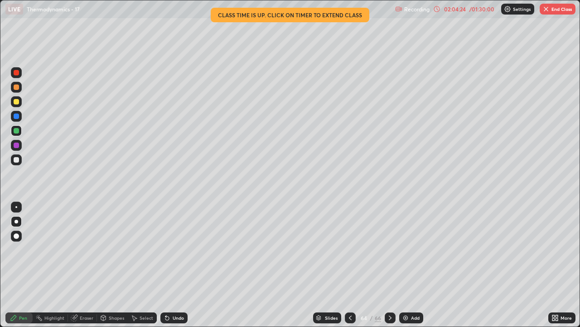
click at [347, 265] on icon at bounding box center [350, 317] width 7 height 7
click at [346, 265] on div at bounding box center [350, 317] width 11 height 11
click at [347, 265] on div at bounding box center [350, 317] width 11 height 11
click at [346, 265] on div at bounding box center [350, 317] width 11 height 18
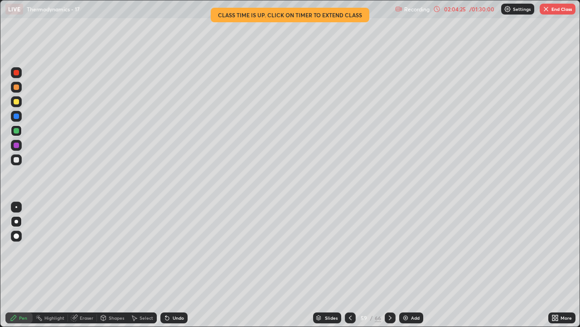
click at [346, 265] on div at bounding box center [350, 317] width 11 height 18
click at [346, 265] on div at bounding box center [350, 317] width 11 height 11
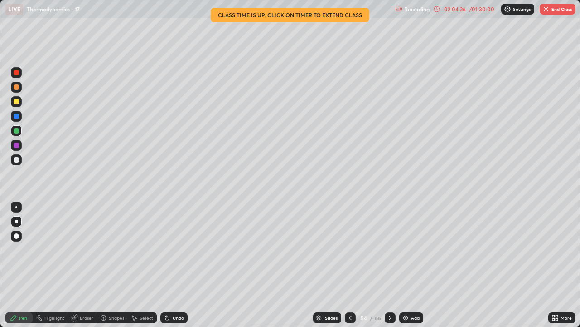
click at [345, 265] on div at bounding box center [350, 317] width 11 height 11
click at [346, 265] on div at bounding box center [350, 317] width 11 height 11
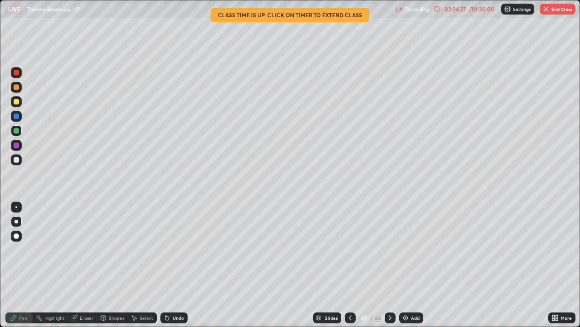
click at [347, 265] on icon at bounding box center [350, 317] width 7 height 7
click at [347, 265] on div at bounding box center [350, 317] width 11 height 11
click at [346, 265] on div at bounding box center [350, 317] width 11 height 11
click at [347, 265] on icon at bounding box center [350, 317] width 7 height 7
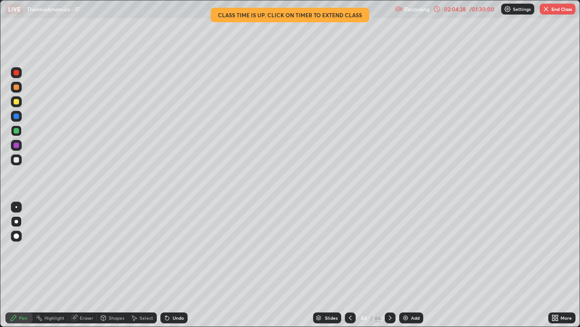
click at [347, 265] on icon at bounding box center [350, 317] width 7 height 7
click at [346, 265] on div at bounding box center [350, 317] width 11 height 11
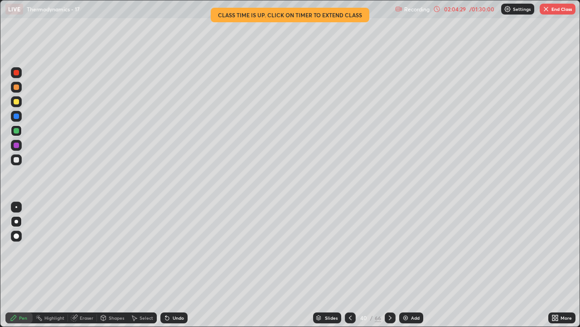
click at [346, 265] on div at bounding box center [350, 317] width 11 height 11
click at [347, 265] on icon at bounding box center [350, 317] width 7 height 7
click at [349, 265] on icon at bounding box center [350, 317] width 7 height 7
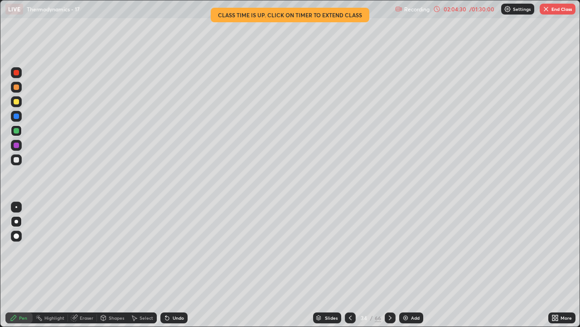
click at [349, 265] on icon at bounding box center [350, 317] width 7 height 7
click at [390, 265] on icon at bounding box center [390, 317] width 7 height 7
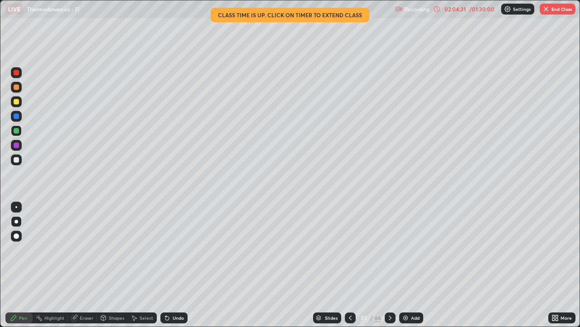
click at [389, 265] on icon at bounding box center [390, 317] width 3 height 5
click at [86, 265] on div "Eraser" at bounding box center [87, 317] width 14 height 5
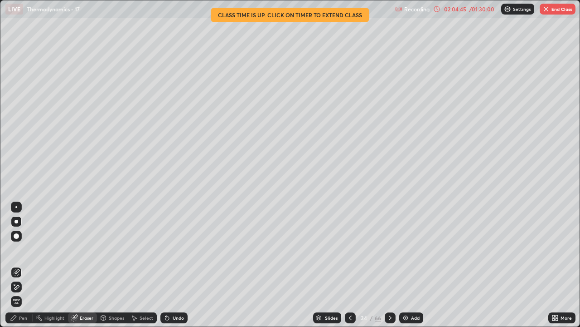
click at [20, 265] on div "Pen" at bounding box center [23, 317] width 8 height 5
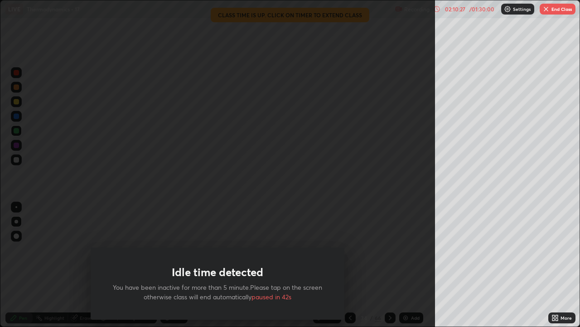
click at [197, 265] on h1 "Idle time detected" at bounding box center [218, 271] width 92 height 13
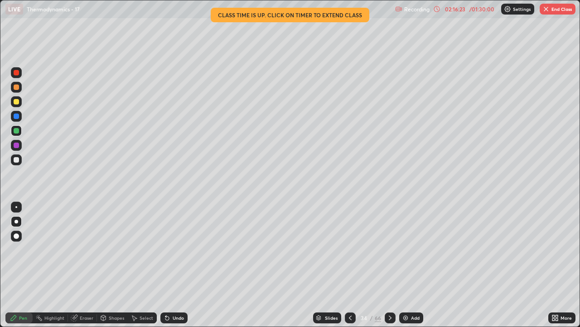
click at [16, 160] on div at bounding box center [16, 159] width 5 height 5
click at [390, 265] on icon at bounding box center [390, 317] width 7 height 7
click at [90, 265] on div "Eraser" at bounding box center [87, 317] width 14 height 5
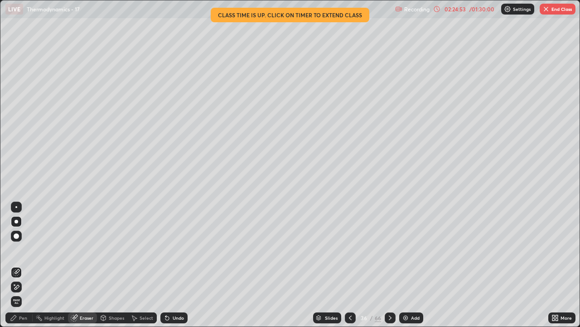
click at [29, 265] on div "Pen" at bounding box center [18, 317] width 27 height 11
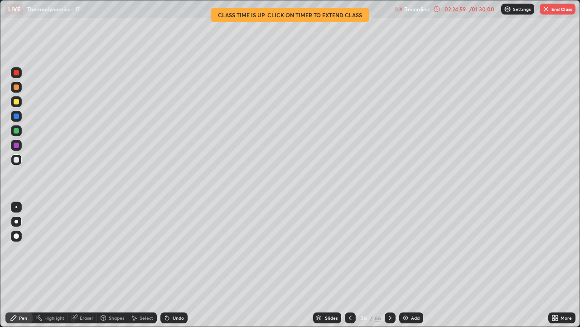
click at [87, 265] on div "Eraser" at bounding box center [87, 317] width 14 height 5
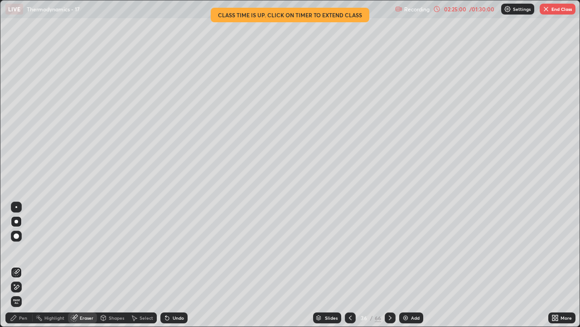
click at [23, 265] on div "Pen" at bounding box center [23, 317] width 8 height 5
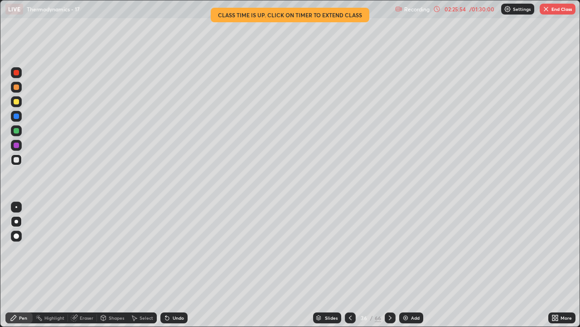
click at [84, 265] on div "Eraser" at bounding box center [82, 317] width 29 height 11
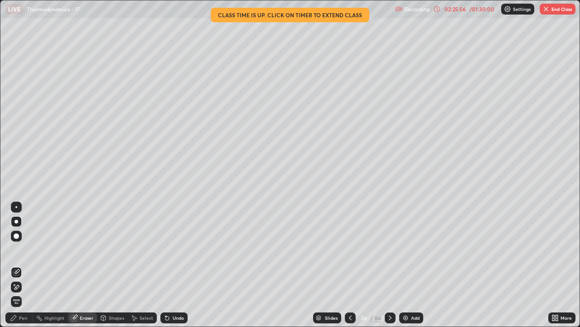
click at [21, 265] on div "Pen" at bounding box center [23, 317] width 8 height 5
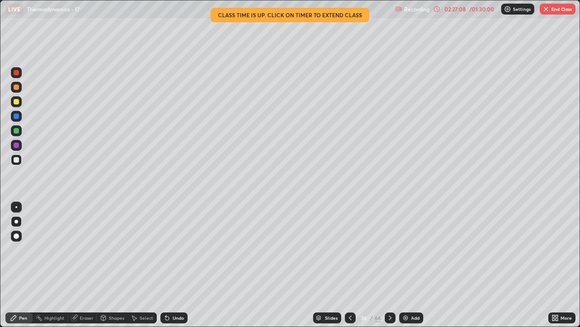
click at [82, 265] on div "Eraser" at bounding box center [82, 317] width 29 height 11
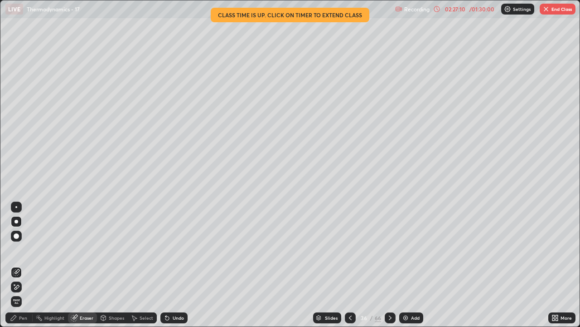
click at [25, 265] on div "Pen" at bounding box center [23, 317] width 8 height 5
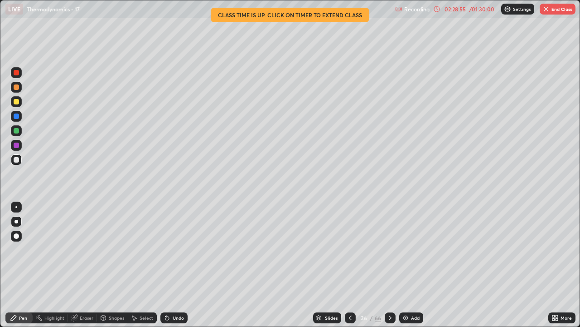
click at [390, 265] on icon at bounding box center [390, 317] width 7 height 7
click at [349, 265] on icon at bounding box center [350, 317] width 7 height 7
click at [390, 265] on icon at bounding box center [390, 317] width 7 height 7
click at [389, 265] on icon at bounding box center [390, 317] width 3 height 5
click at [81, 265] on div "Eraser" at bounding box center [87, 317] width 14 height 5
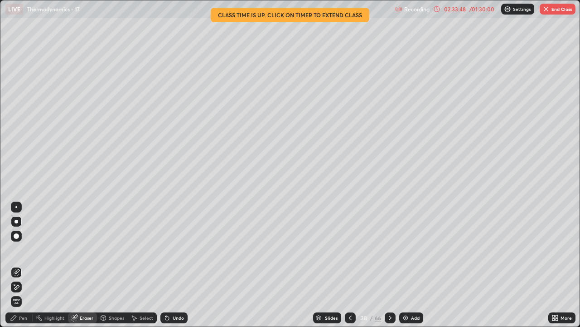
click at [17, 265] on div "Pen" at bounding box center [18, 317] width 27 height 11
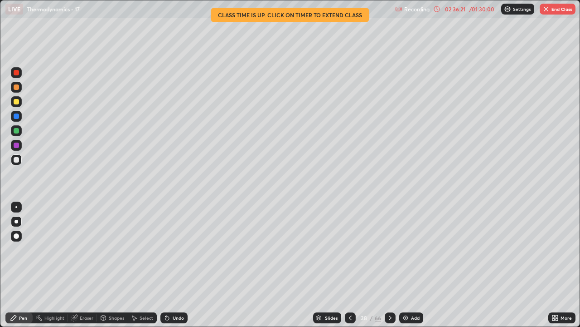
click at [389, 265] on icon at bounding box center [390, 317] width 7 height 7
click at [388, 265] on icon at bounding box center [390, 317] width 7 height 7
click at [390, 265] on icon at bounding box center [390, 317] width 3 height 5
click at [86, 265] on div "Eraser" at bounding box center [87, 317] width 14 height 5
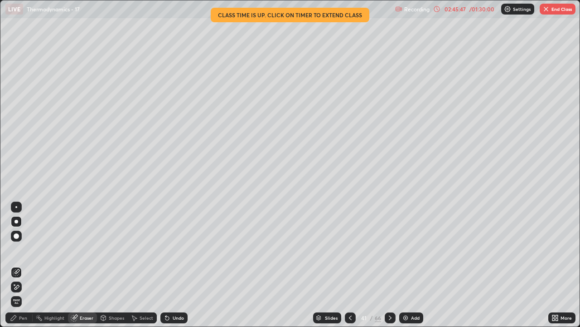
click at [390, 265] on icon at bounding box center [390, 317] width 7 height 7
click at [23, 265] on div "Pen" at bounding box center [18, 317] width 27 height 11
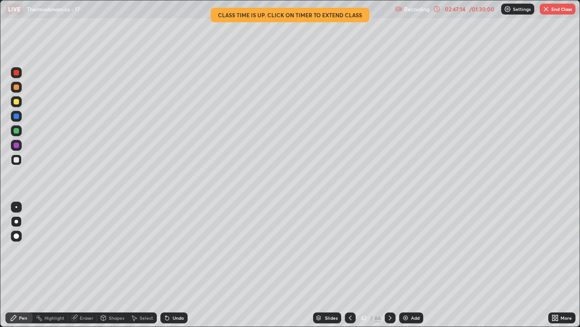
click at [392, 265] on icon at bounding box center [390, 317] width 7 height 7
click at [89, 265] on div "Eraser" at bounding box center [87, 317] width 14 height 5
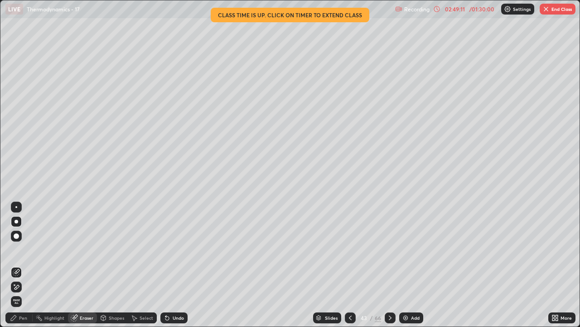
click at [26, 265] on div "Pen" at bounding box center [23, 317] width 8 height 5
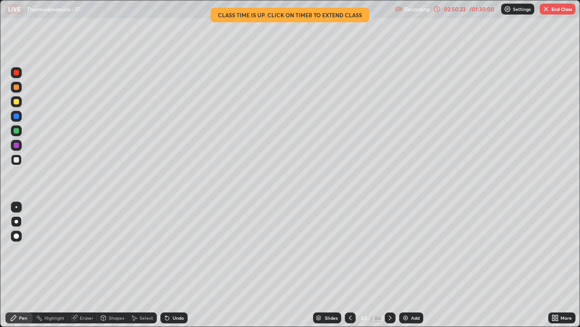
click at [348, 265] on icon at bounding box center [350, 317] width 7 height 7
click at [388, 265] on icon at bounding box center [390, 317] width 7 height 7
click at [390, 265] on icon at bounding box center [390, 317] width 7 height 7
click at [389, 265] on icon at bounding box center [390, 317] width 3 height 5
click at [349, 265] on icon at bounding box center [350, 317] width 7 height 7
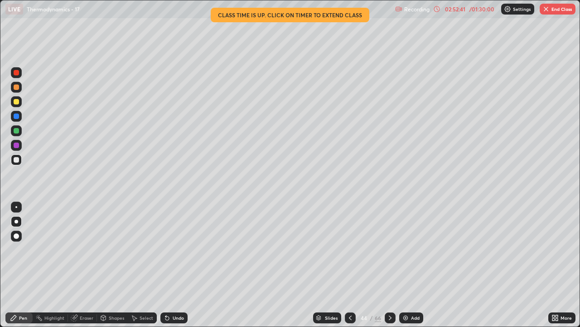
click at [390, 265] on icon at bounding box center [390, 317] width 3 height 5
click at [17, 130] on div at bounding box center [16, 130] width 5 height 5
click at [84, 265] on div "Eraser" at bounding box center [82, 317] width 29 height 11
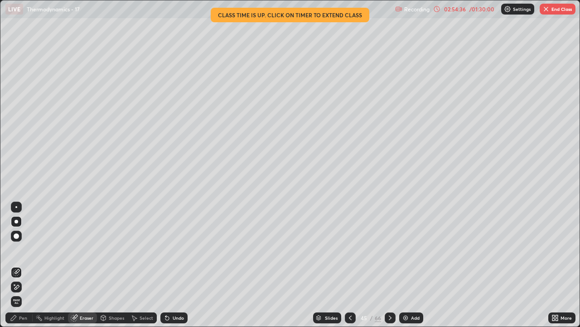
click at [21, 265] on div "Pen" at bounding box center [18, 317] width 27 height 11
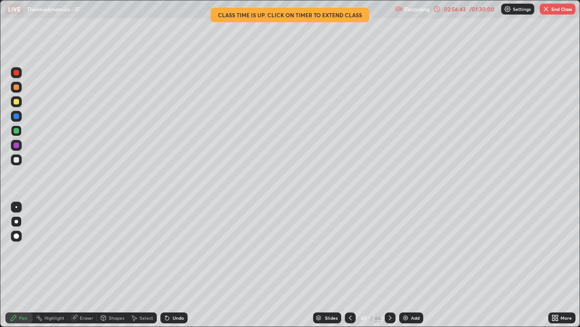
click at [387, 265] on icon at bounding box center [390, 317] width 7 height 7
click at [89, 265] on div "Eraser" at bounding box center [87, 317] width 14 height 5
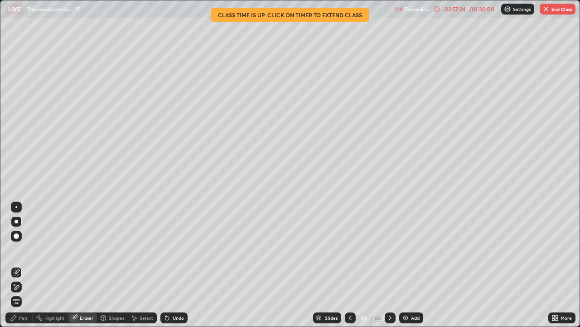
click at [24, 265] on div "Pen" at bounding box center [23, 317] width 8 height 5
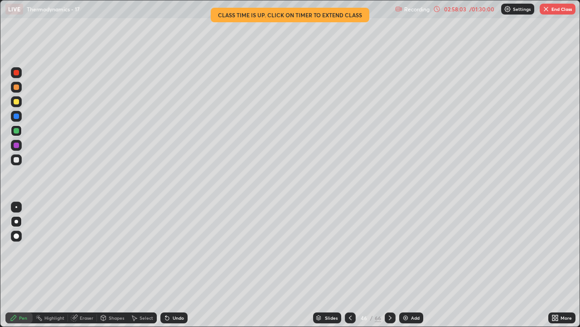
click at [87, 265] on div "Eraser" at bounding box center [87, 317] width 14 height 5
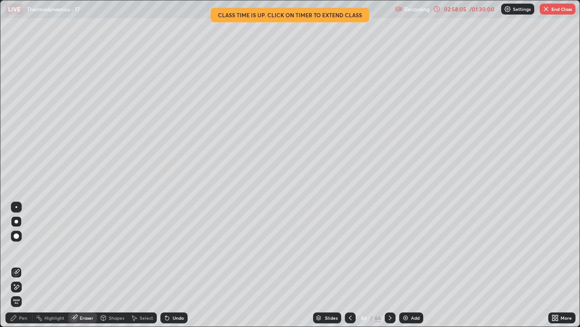
click at [23, 265] on div "Pen" at bounding box center [23, 317] width 8 height 5
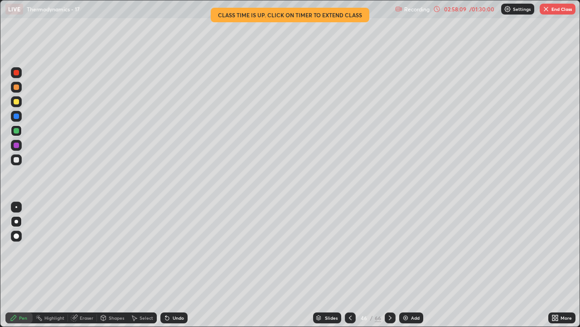
click at [83, 265] on div "Eraser" at bounding box center [87, 317] width 14 height 5
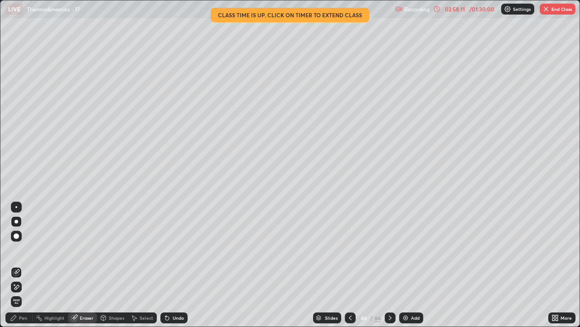
click at [23, 265] on div "Pen" at bounding box center [23, 317] width 8 height 5
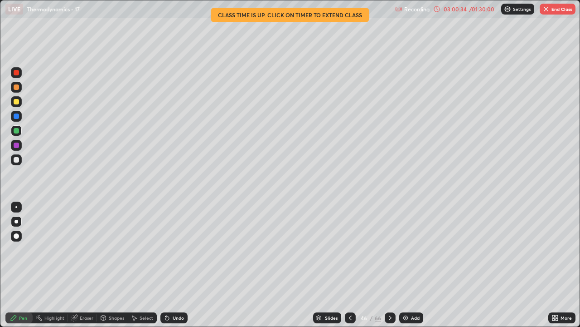
click at [15, 160] on div at bounding box center [16, 159] width 5 height 5
click at [14, 163] on div at bounding box center [16, 159] width 11 height 11
click at [84, 265] on div "Eraser" at bounding box center [87, 317] width 14 height 5
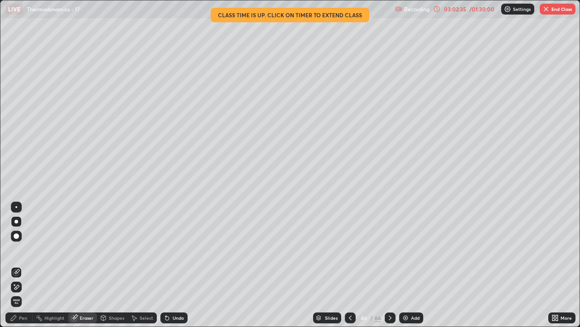
click at [24, 265] on div "Pen" at bounding box center [23, 317] width 8 height 5
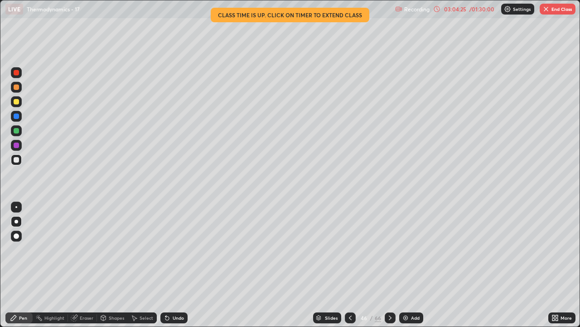
click at [390, 265] on icon at bounding box center [390, 317] width 7 height 7
click at [88, 265] on div "Eraser" at bounding box center [87, 317] width 14 height 5
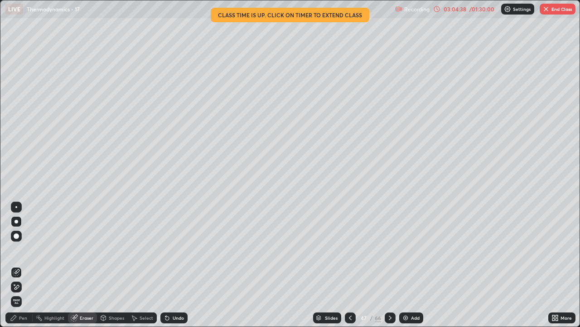
click at [23, 265] on div "Pen" at bounding box center [23, 317] width 8 height 5
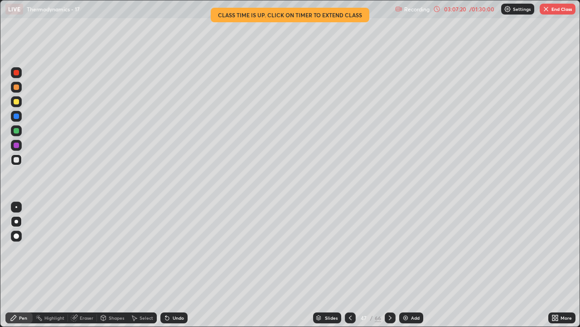
click at [561, 11] on button "End Class" at bounding box center [558, 9] width 36 height 11
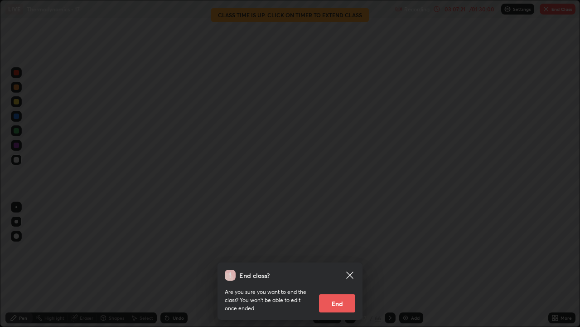
click at [341, 265] on button "End" at bounding box center [337, 303] width 36 height 18
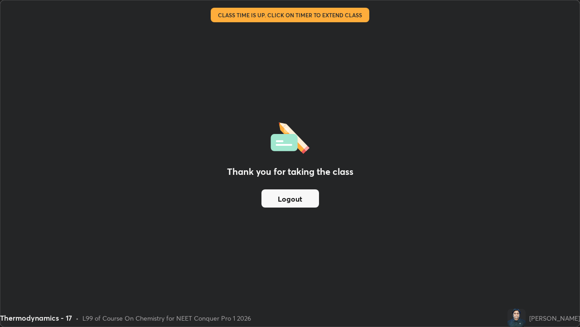
click at [463, 234] on div "Thank you for taking the class Logout" at bounding box center [290, 163] width 580 height 326
click at [298, 199] on button "Logout" at bounding box center [291, 198] width 58 height 18
